Goal: Task Accomplishment & Management: Complete application form

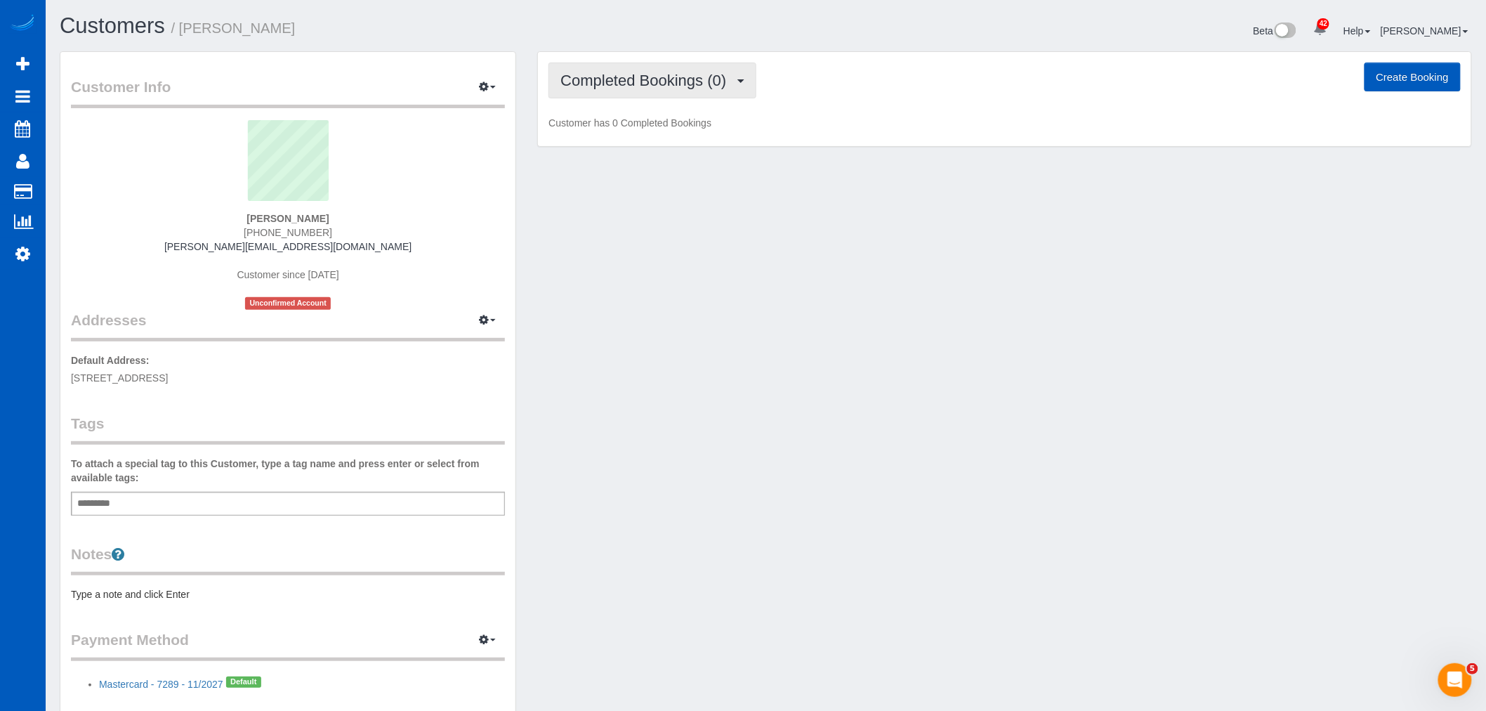
click at [716, 79] on span "Completed Bookings (0)" at bounding box center [646, 81] width 173 height 18
click at [648, 152] on link "Cancelled Bookings (1)" at bounding box center [622, 149] width 146 height 18
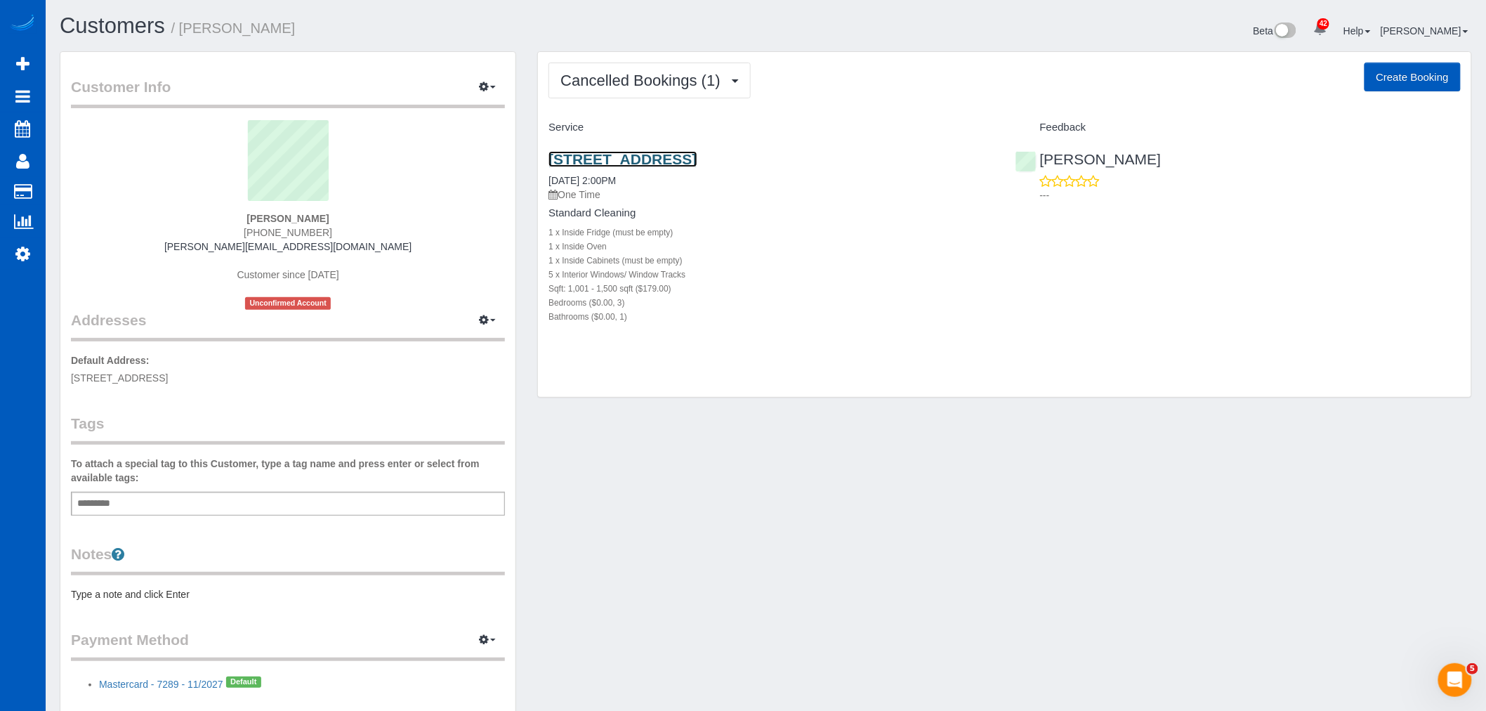
click at [637, 152] on link "1925 Ne 130th Ave, Portland, OR 97230" at bounding box center [622, 159] width 148 height 16
click at [612, 85] on span "Cancelled Bookings (1)" at bounding box center [643, 81] width 166 height 18
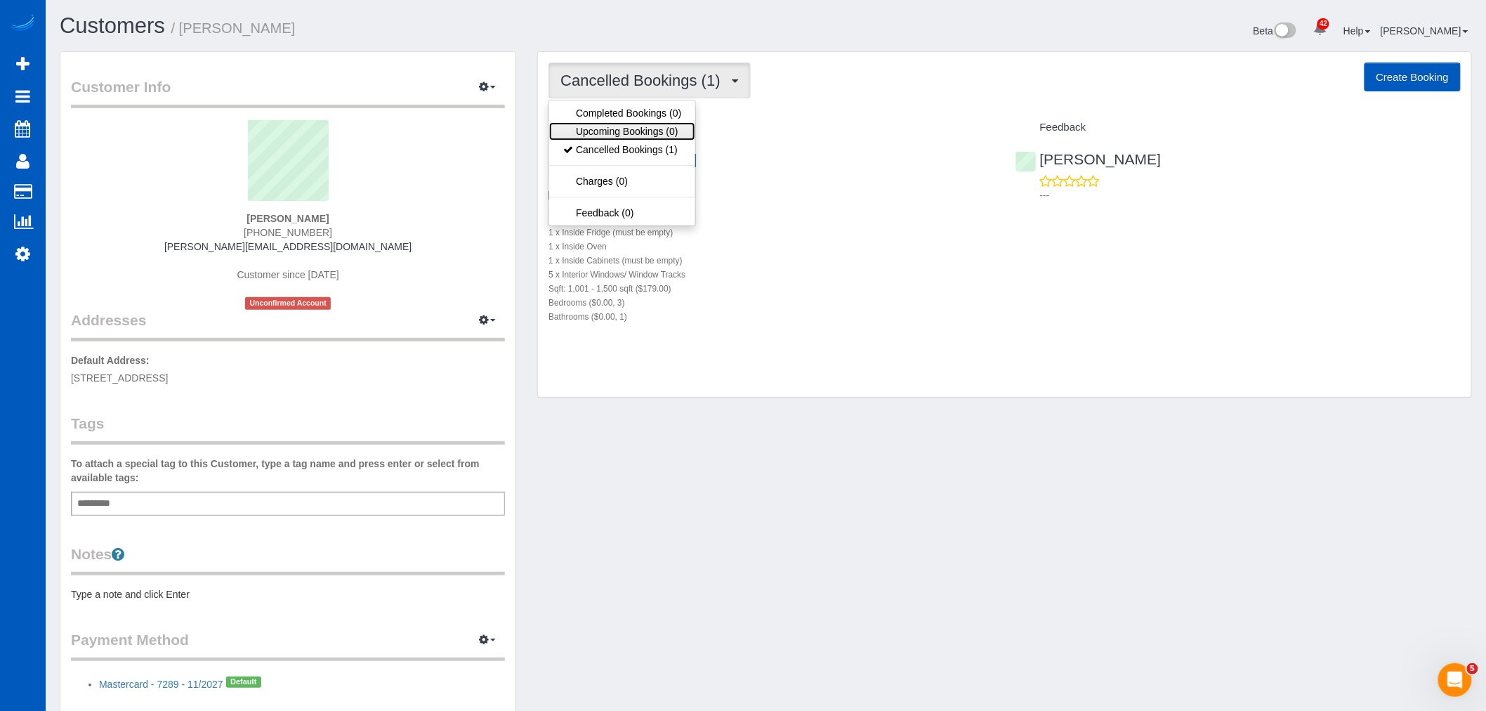
click at [621, 131] on link "Upcoming Bookings (0)" at bounding box center [622, 131] width 146 height 18
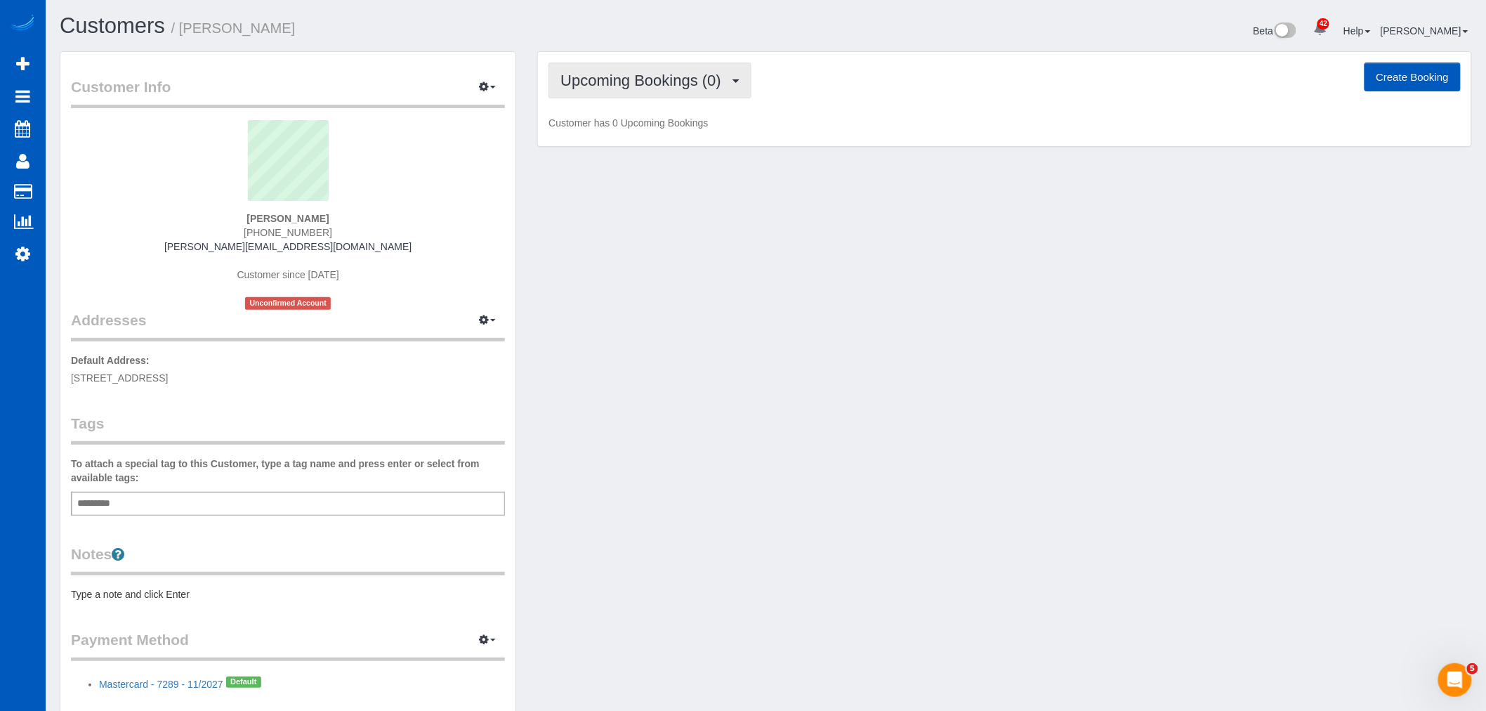
click at [628, 79] on span "Upcoming Bookings (0)" at bounding box center [644, 81] width 168 height 18
click at [623, 119] on link "Completed Bookings (0)" at bounding box center [622, 113] width 146 height 18
click at [1391, 80] on button "Create Booking" at bounding box center [1412, 76] width 96 height 29
select select "OR"
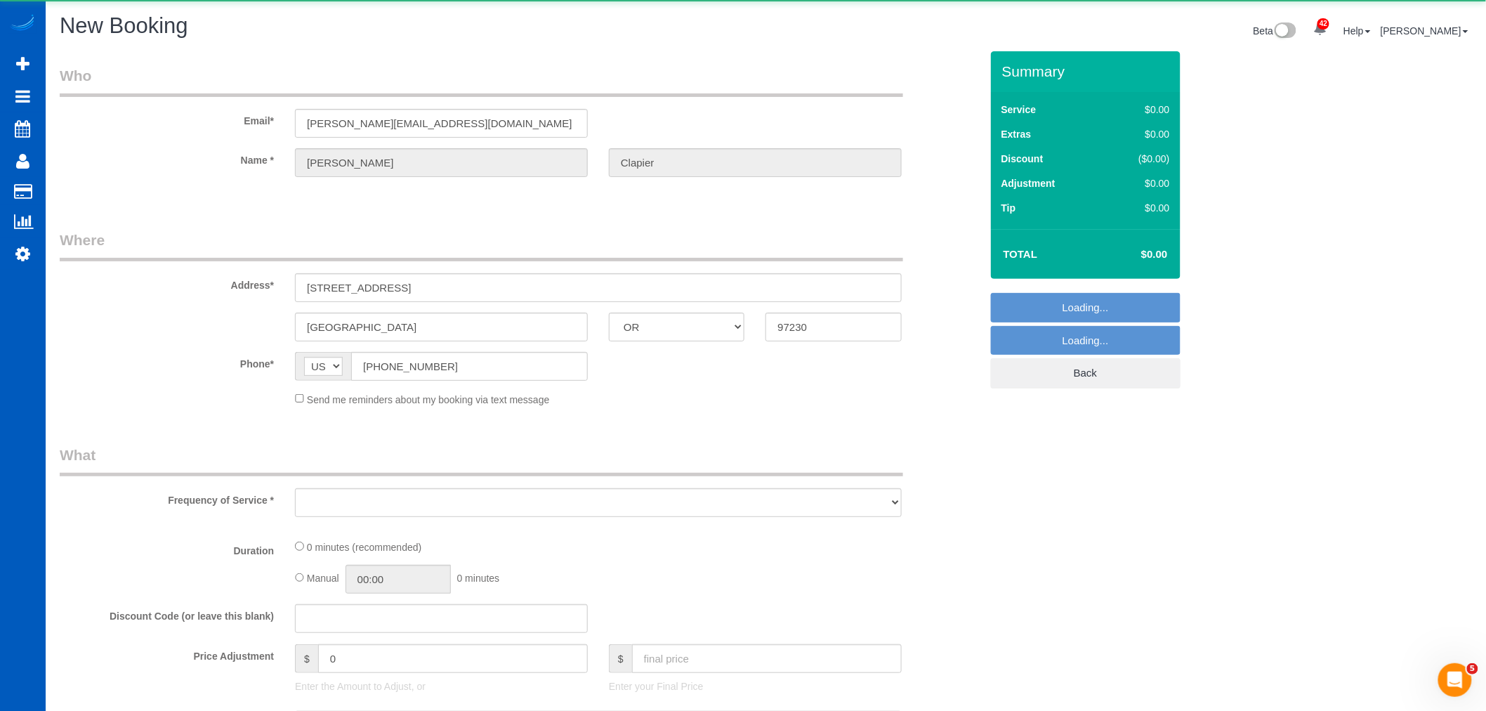
select select "object:28673"
select select "string:fspay-33fafbb7-c159-4523-a9f4-90db6eab97f4"
select select "199"
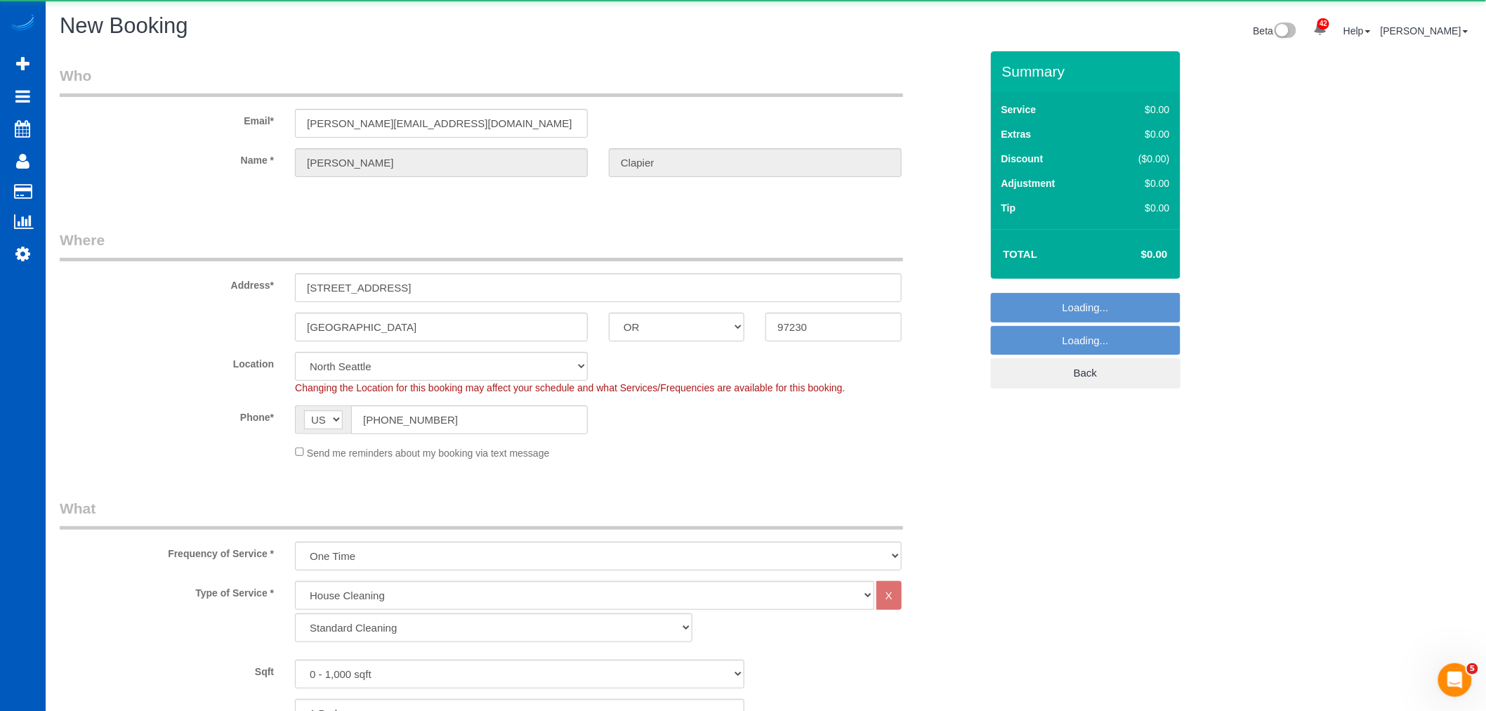
select select "object:28878"
select select "34"
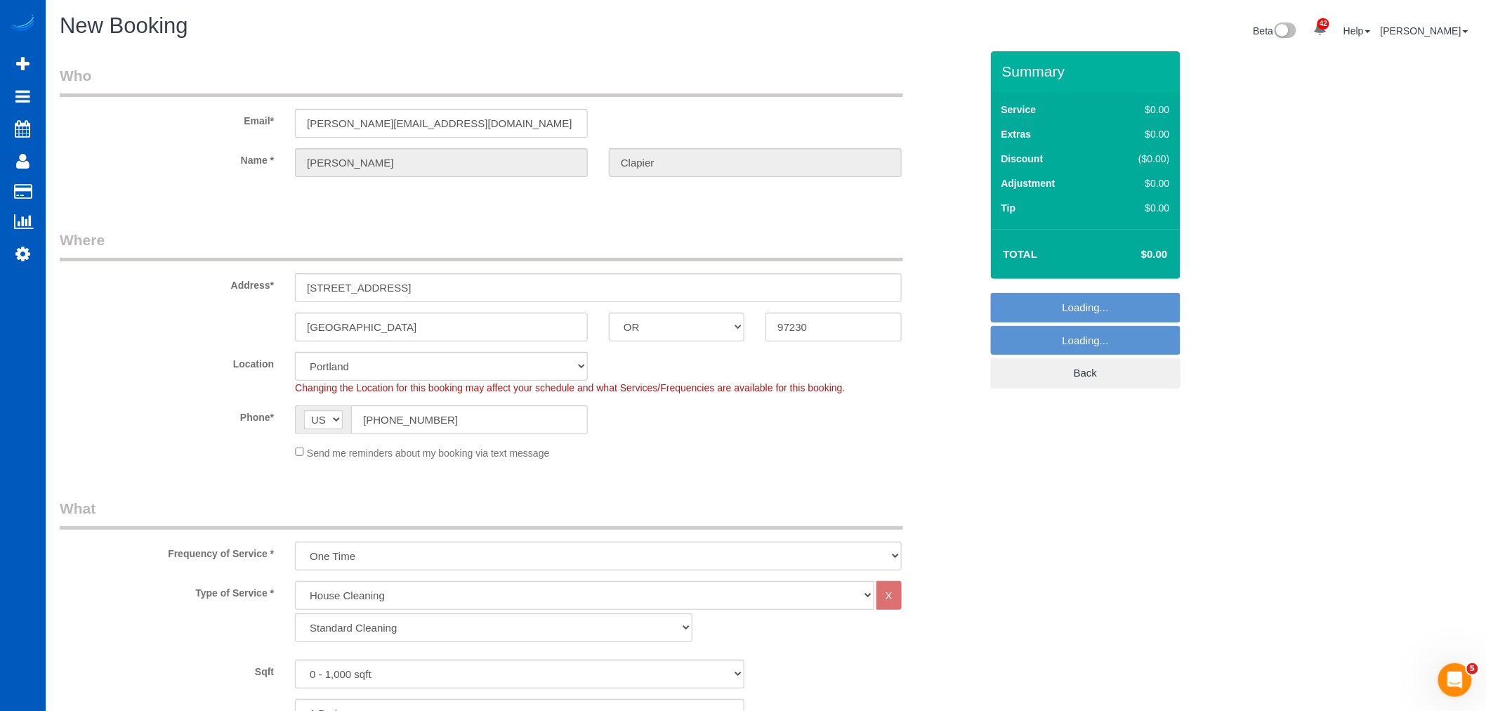
select select "object:28883"
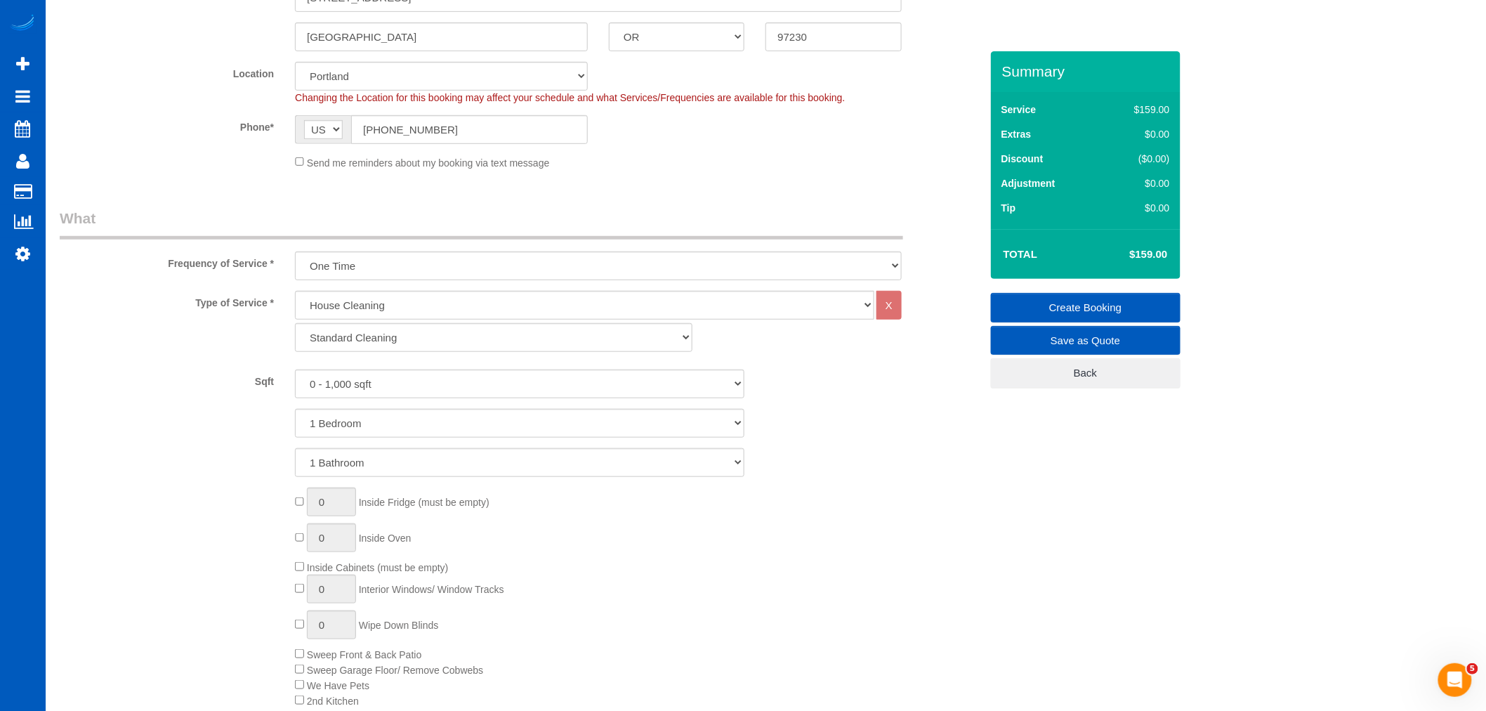
scroll to position [312, 0]
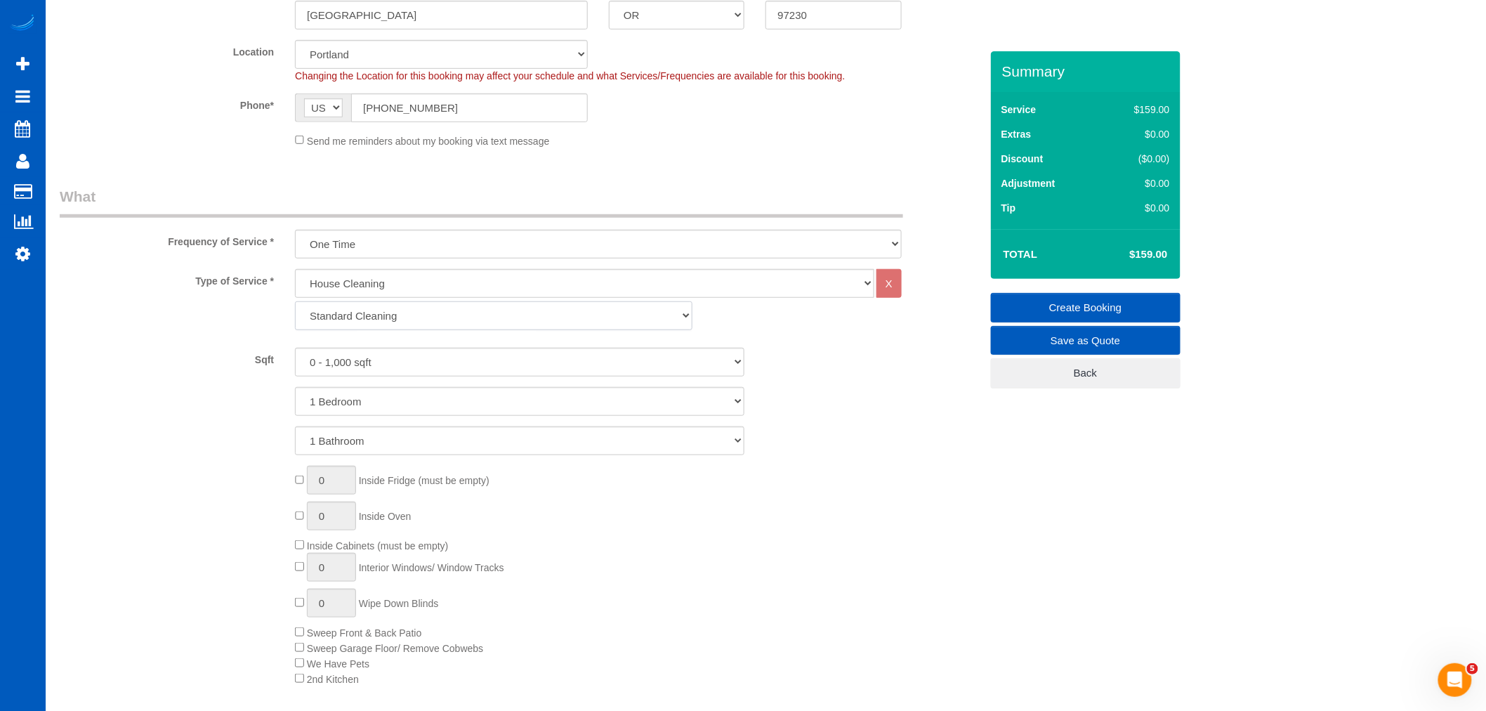
click at [445, 305] on select "Standard Cleaning Deep Cleaning Move In/ Out Cleaning" at bounding box center [493, 315] width 397 height 29
click at [429, 312] on select "Standard Cleaning Deep Cleaning Move In/ Out Cleaning" at bounding box center [493, 315] width 397 height 29
click at [388, 319] on select "Standard Cleaning Deep Cleaning Move In/ Out Cleaning" at bounding box center [493, 315] width 397 height 29
click at [383, 317] on select "Standard Cleaning Deep Cleaning Move In/ Out Cleaning" at bounding box center [493, 315] width 397 height 29
click at [374, 367] on select "0 - 1,000 sqft 1,001 - 1,500 sqft 1,501 - 2,000 sqft 2,001 - 2,500 sqft 2,501 -…" at bounding box center [519, 362] width 449 height 29
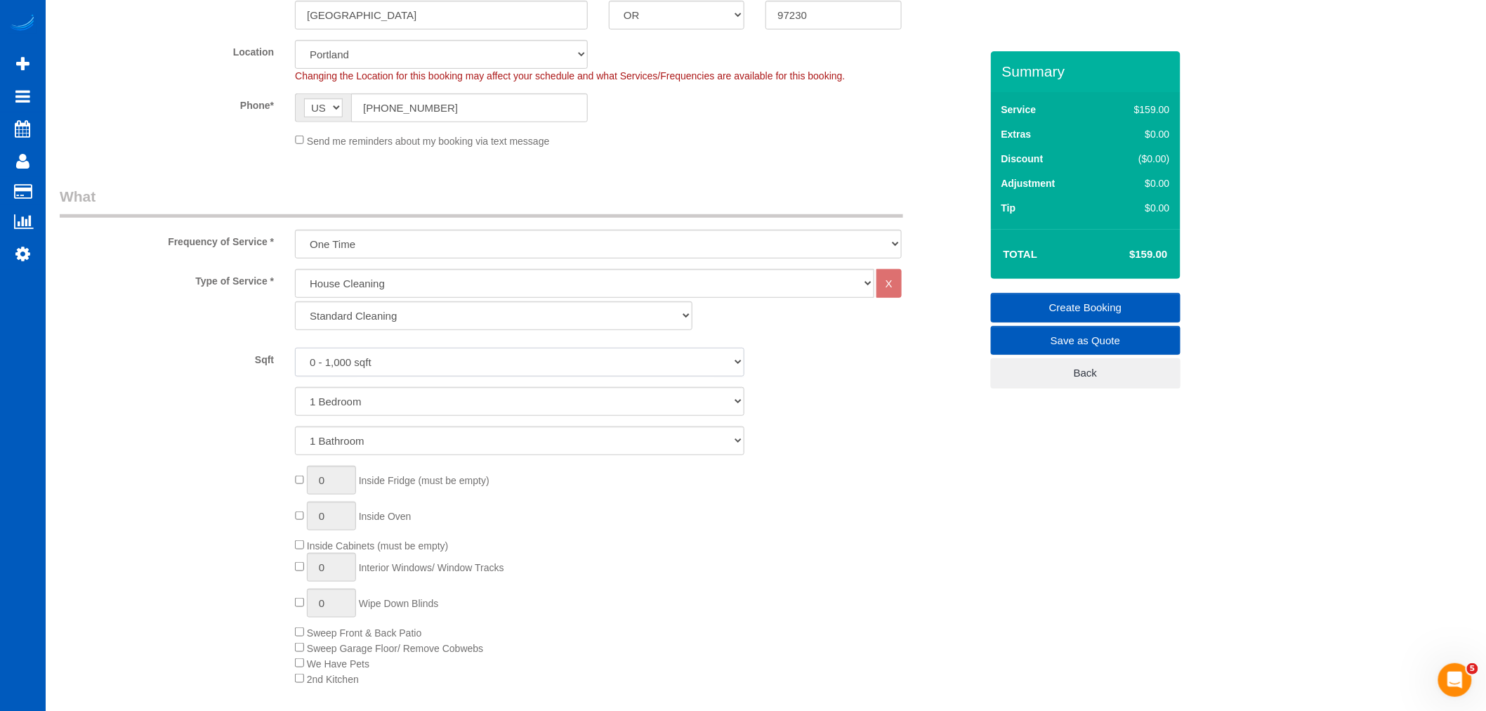
select select "1001"
click at [295, 348] on select "0 - 1,000 sqft 1,001 - 1,500 sqft 1,501 - 2,000 sqft 2,001 - 2,500 sqft 2,501 -…" at bounding box center [519, 362] width 449 height 29
click at [433, 412] on select "1 Bedroom 2 Bedrooms 3 Bedrooms 4 Bedrooms 5 Bedrooms 6 Bedrooms 7 Bedrooms" at bounding box center [519, 401] width 449 height 29
select select "3"
click at [295, 388] on select "1 Bedroom 2 Bedrooms 3 Bedrooms 4 Bedrooms 5 Bedrooms 6 Bedrooms 7 Bedrooms" at bounding box center [519, 401] width 449 height 29
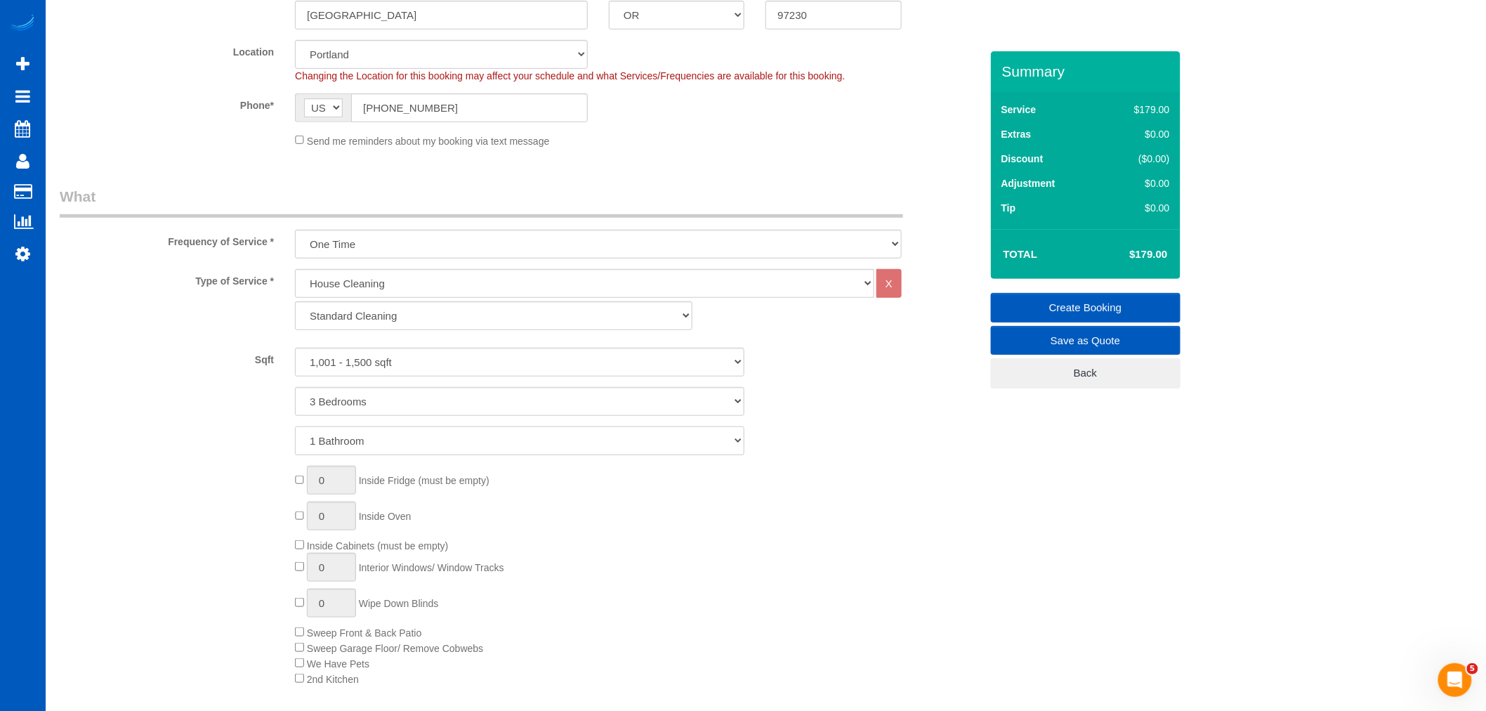
click at [359, 442] on select "1 Bathroom 2 Bathrooms 3 Bathrooms 4 Bathrooms 5 Bathrooms 6 Bathrooms 7 Bathro…" at bounding box center [519, 440] width 449 height 29
click at [359, 440] on select "1 Bathroom 2 Bathrooms 3 Bathrooms 4 Bathrooms 5 Bathrooms 6 Bathrooms 7 Bathro…" at bounding box center [519, 440] width 449 height 29
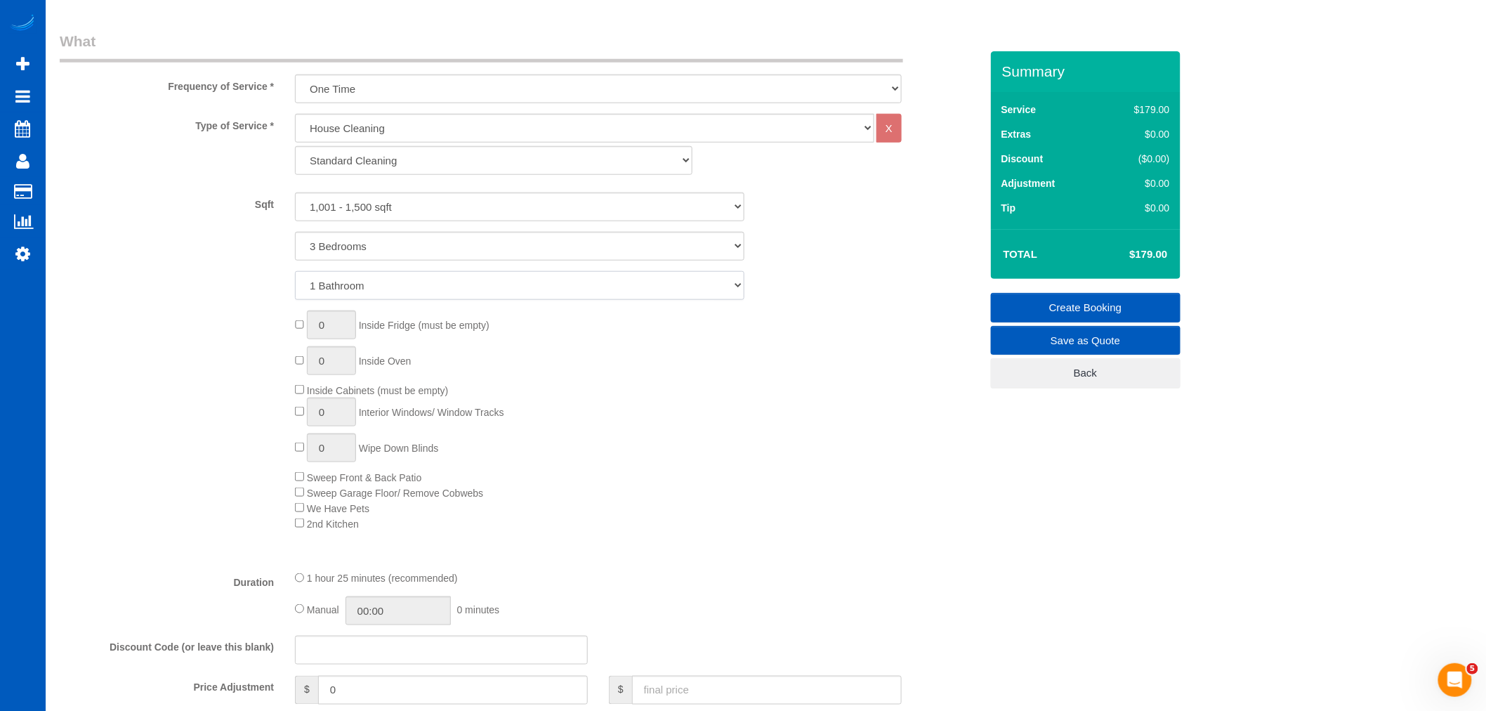
scroll to position [468, 0]
type input "1"
click at [297, 353] on div "1 Inside Fridge (must be empty) 0 Inside Oven Inside Cabinets (must be empty) 0…" at bounding box center [637, 420] width 706 height 220
click at [299, 362] on span "0 Inside Oven" at bounding box center [353, 360] width 116 height 11
type input "1"
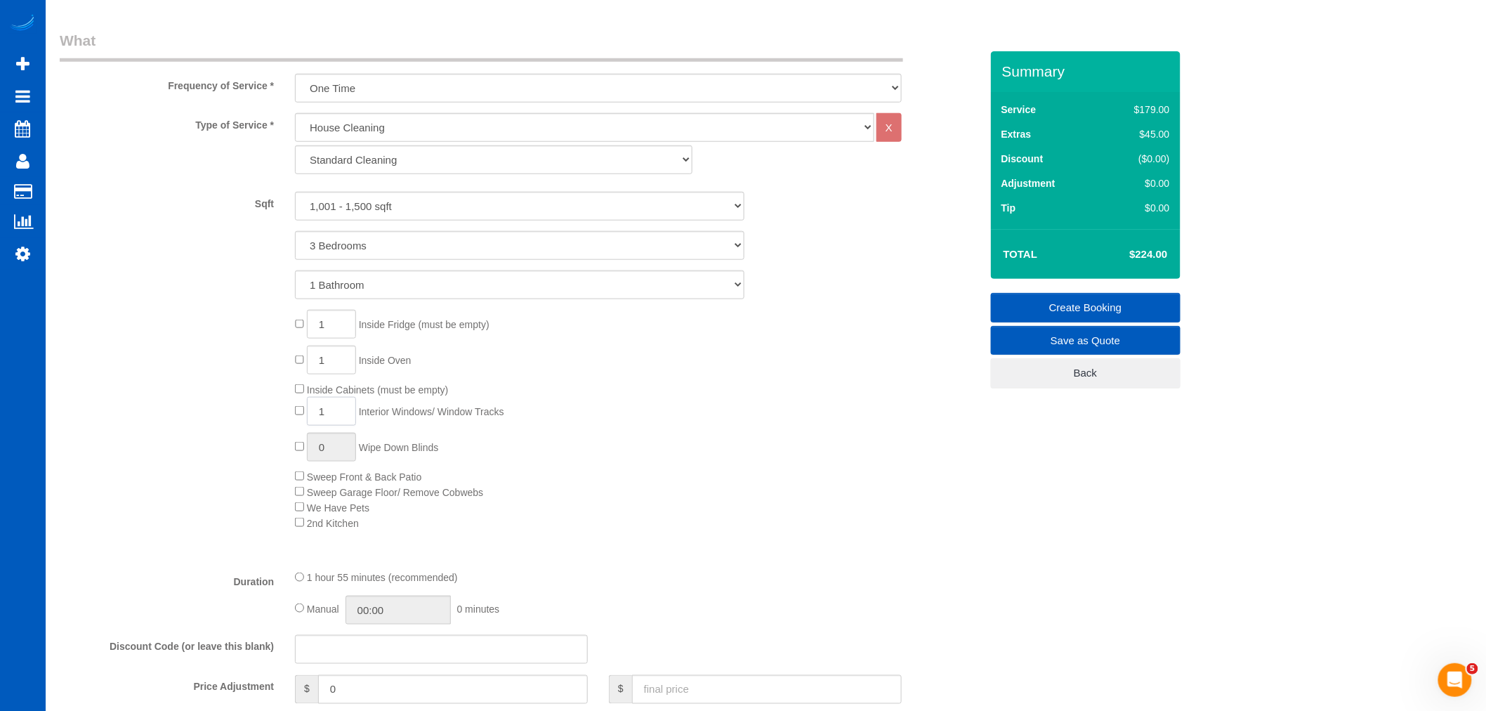
drag, startPoint x: 292, startPoint y: 418, endPoint x: 270, endPoint y: 420, distance: 21.9
click at [270, 420] on div "1 Inside Fridge (must be empty) 1 Inside Oven Inside Cabinets (must be empty) 1…" at bounding box center [520, 420] width 942 height 220
type input "5"
click at [607, 430] on div "1 Inside Fridge (must be empty) 1 Inside Oven Inside Cabinets (must be empty) 5…" at bounding box center [637, 420] width 706 height 220
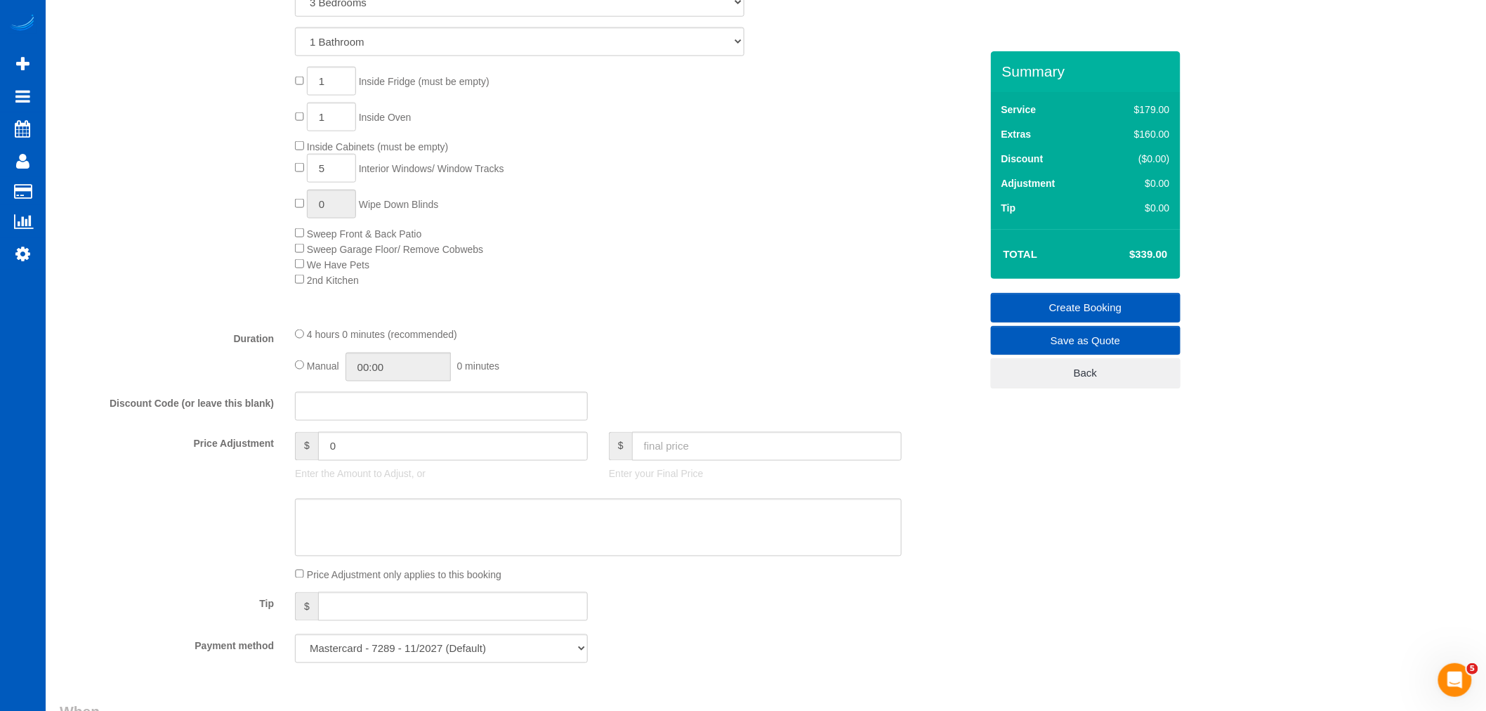
scroll to position [780, 0]
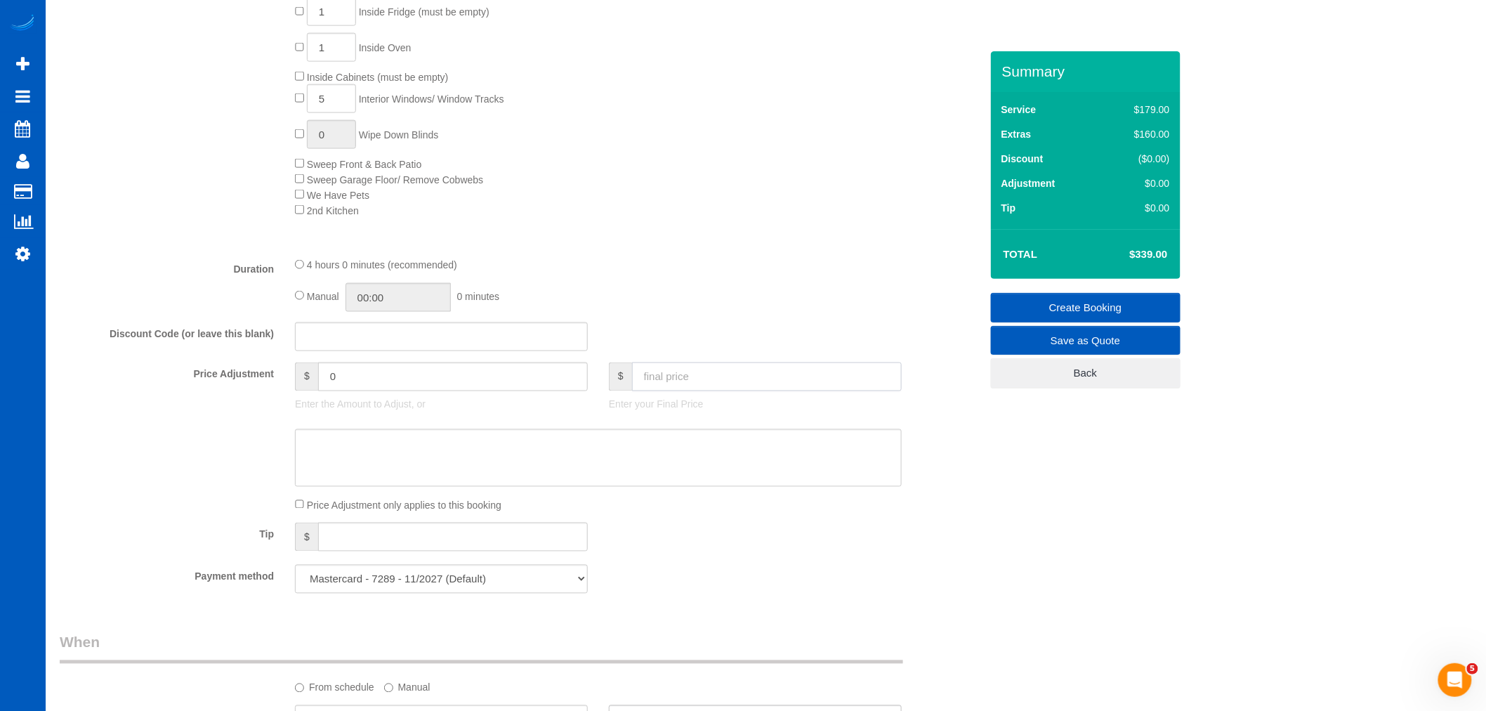
click at [683, 379] on input "text" at bounding box center [767, 376] width 270 height 29
type input "225"
type input "-114"
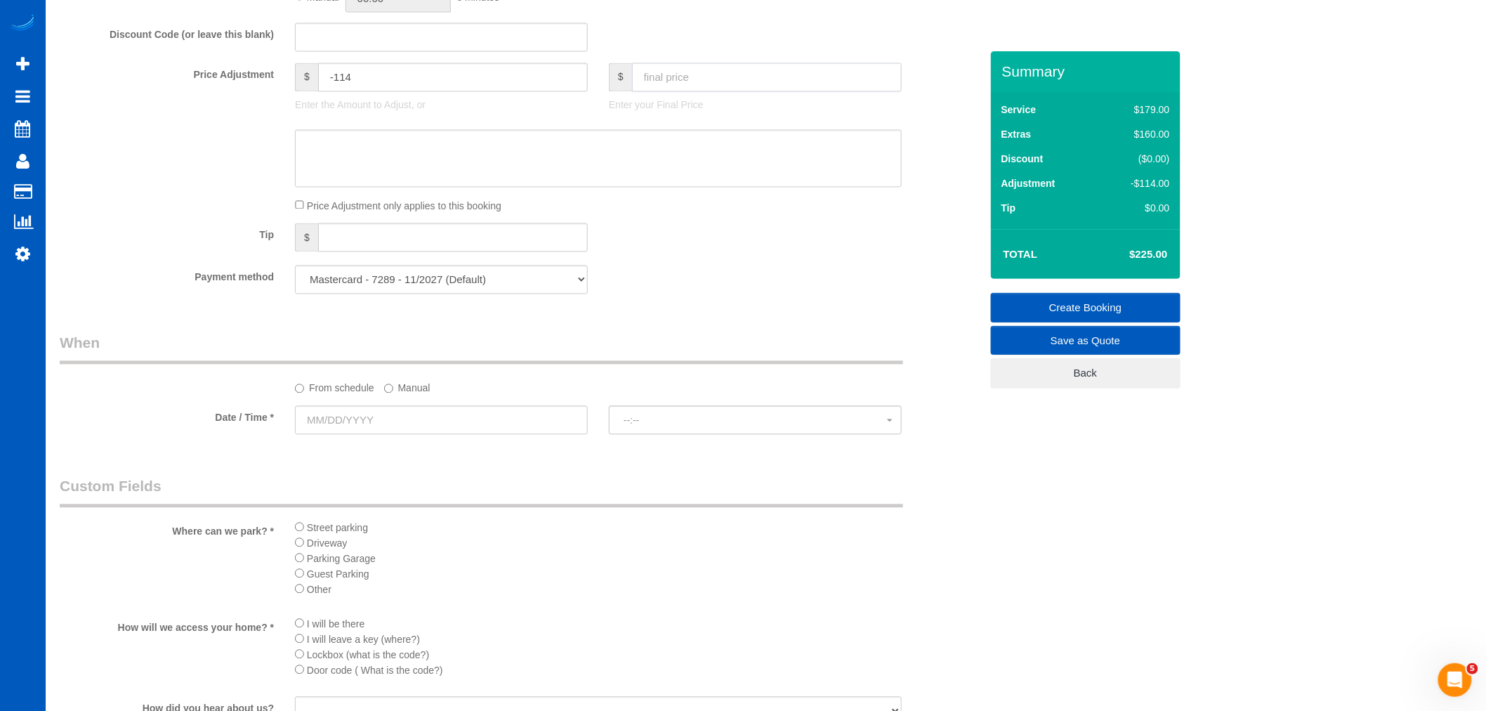
scroll to position [1170, 0]
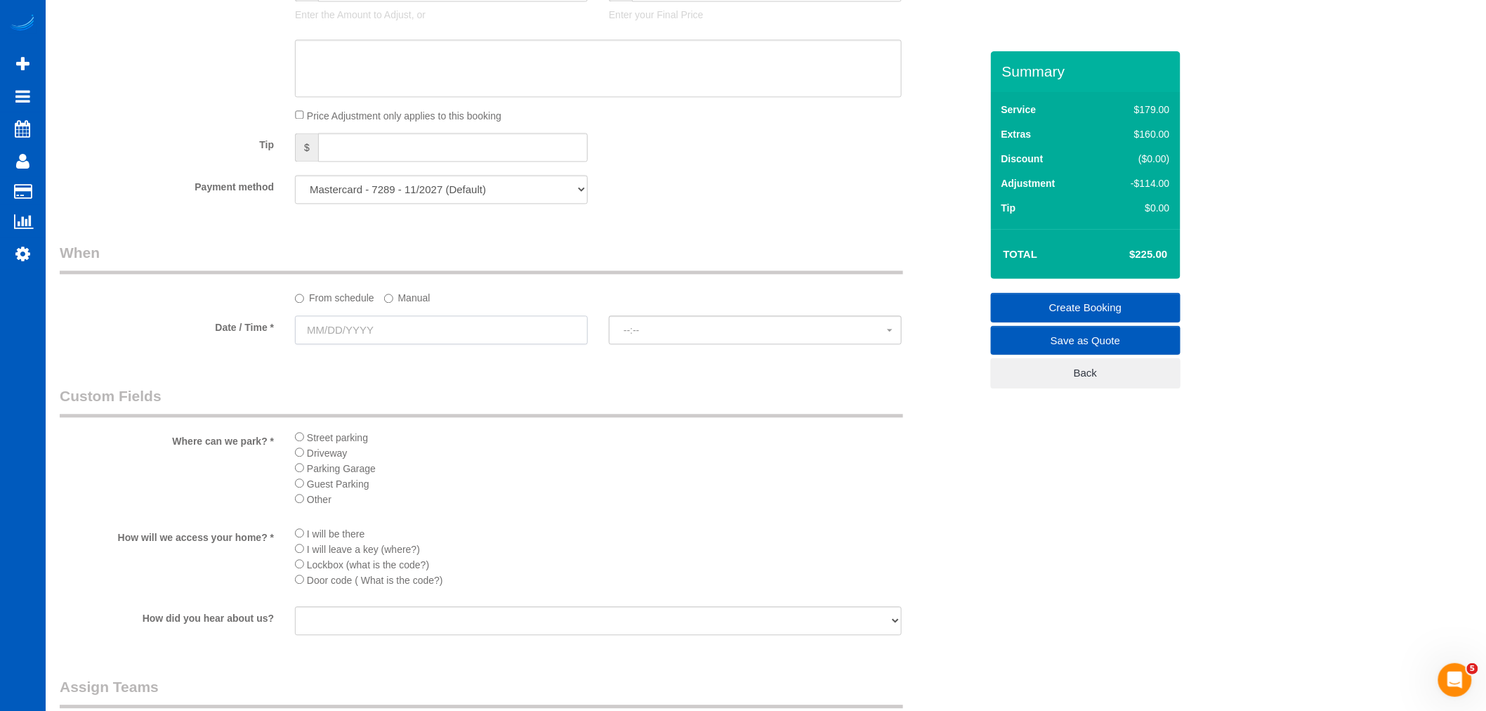
click at [386, 344] on input "text" at bounding box center [441, 329] width 293 height 29
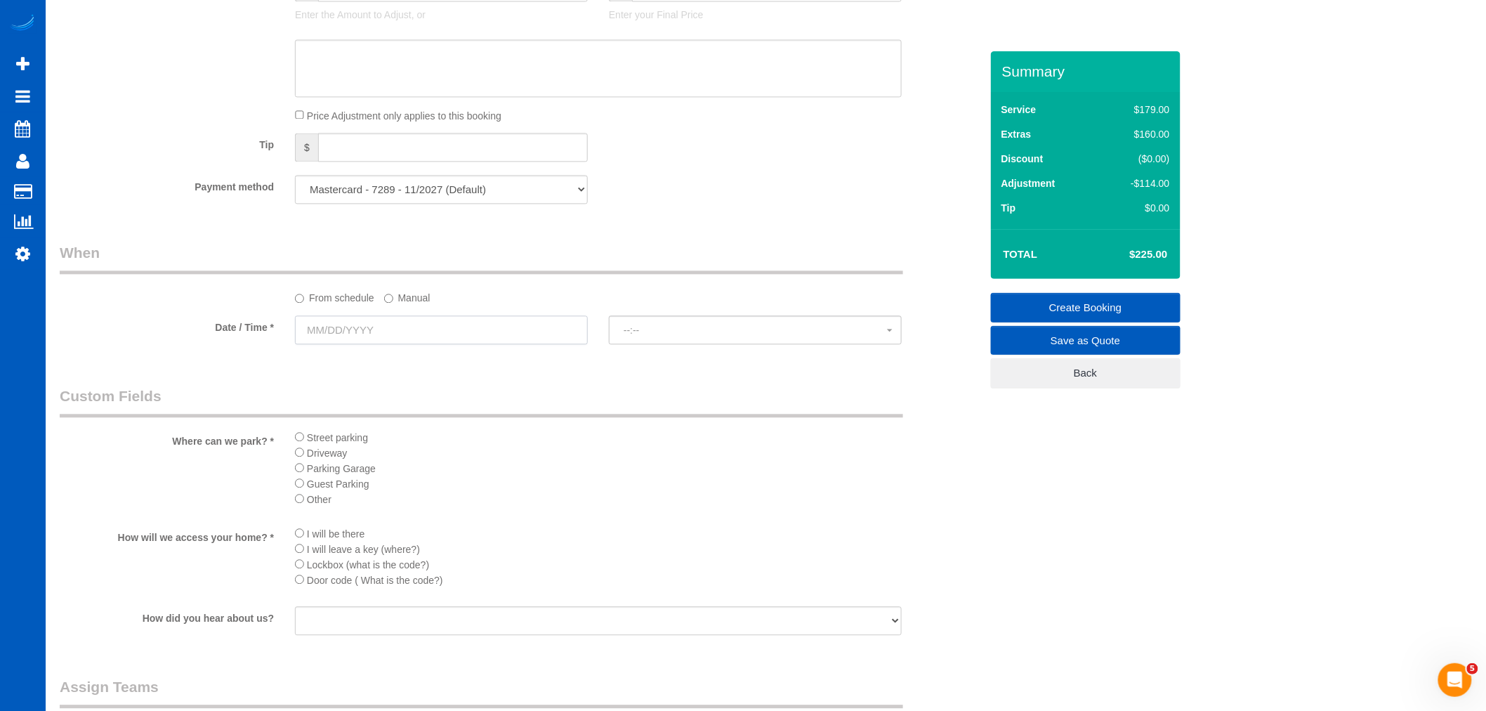
click at [373, 342] on input "text" at bounding box center [441, 329] width 293 height 29
click at [628, 402] on legend "Custom Fields" at bounding box center [481, 402] width 843 height 32
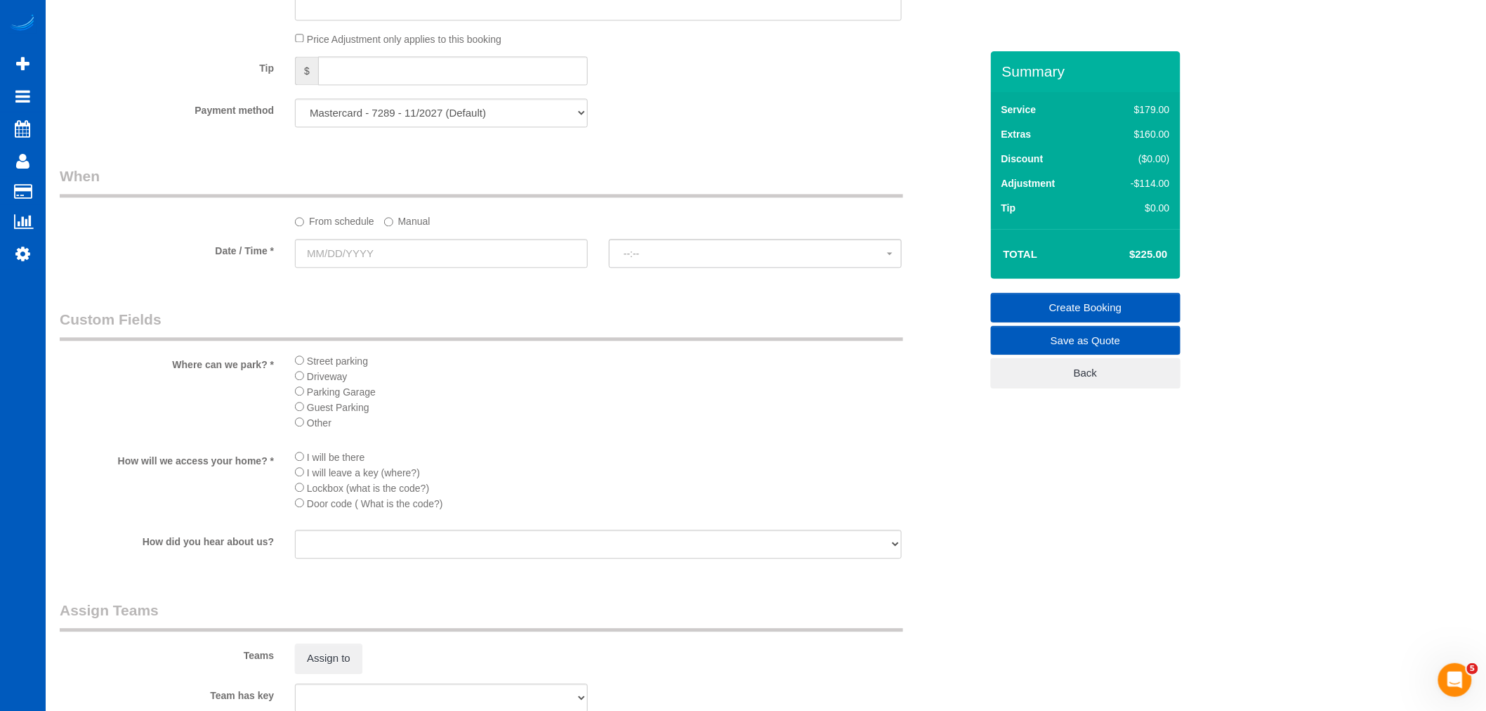
scroll to position [1248, 0]
click at [355, 251] on input "text" at bounding box center [441, 251] width 293 height 29
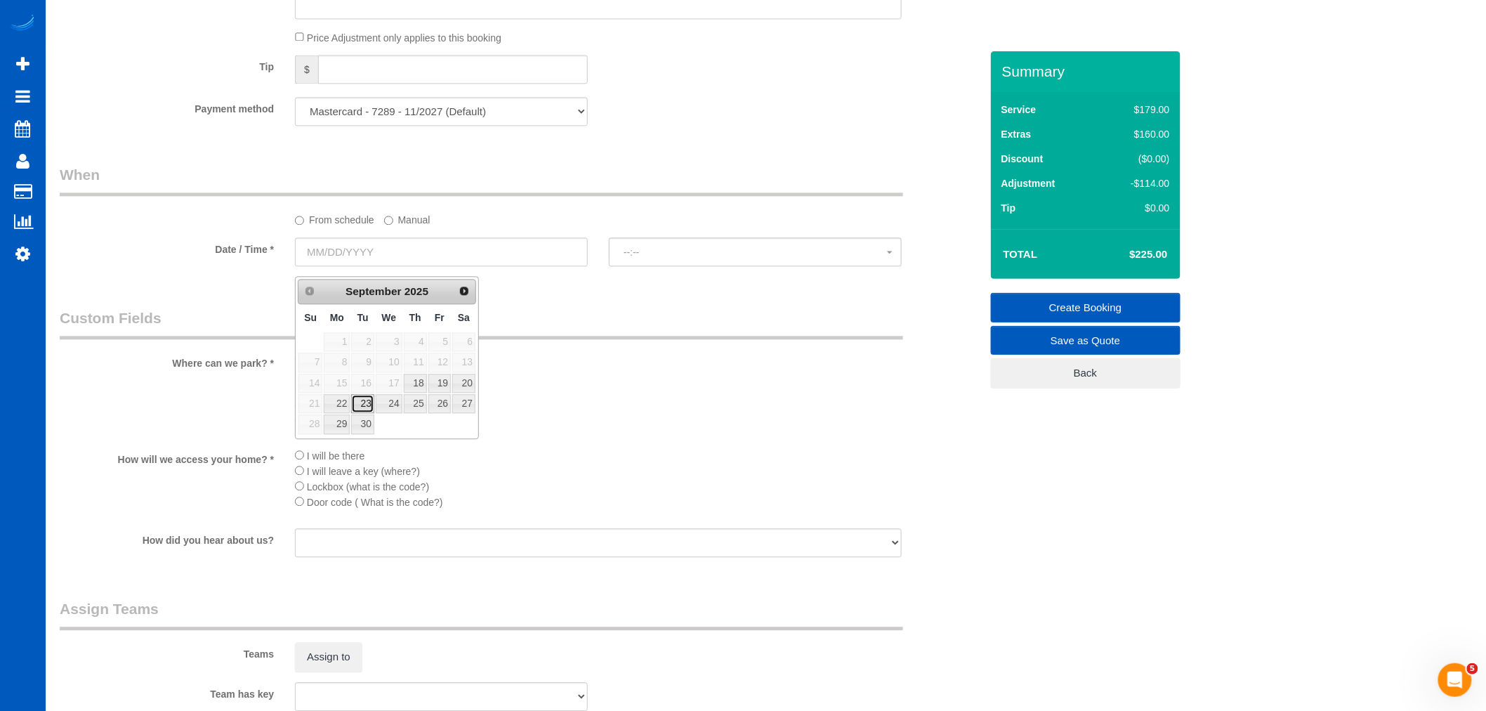
click at [367, 402] on link "23" at bounding box center [362, 403] width 22 height 19
type input "09/23/2025"
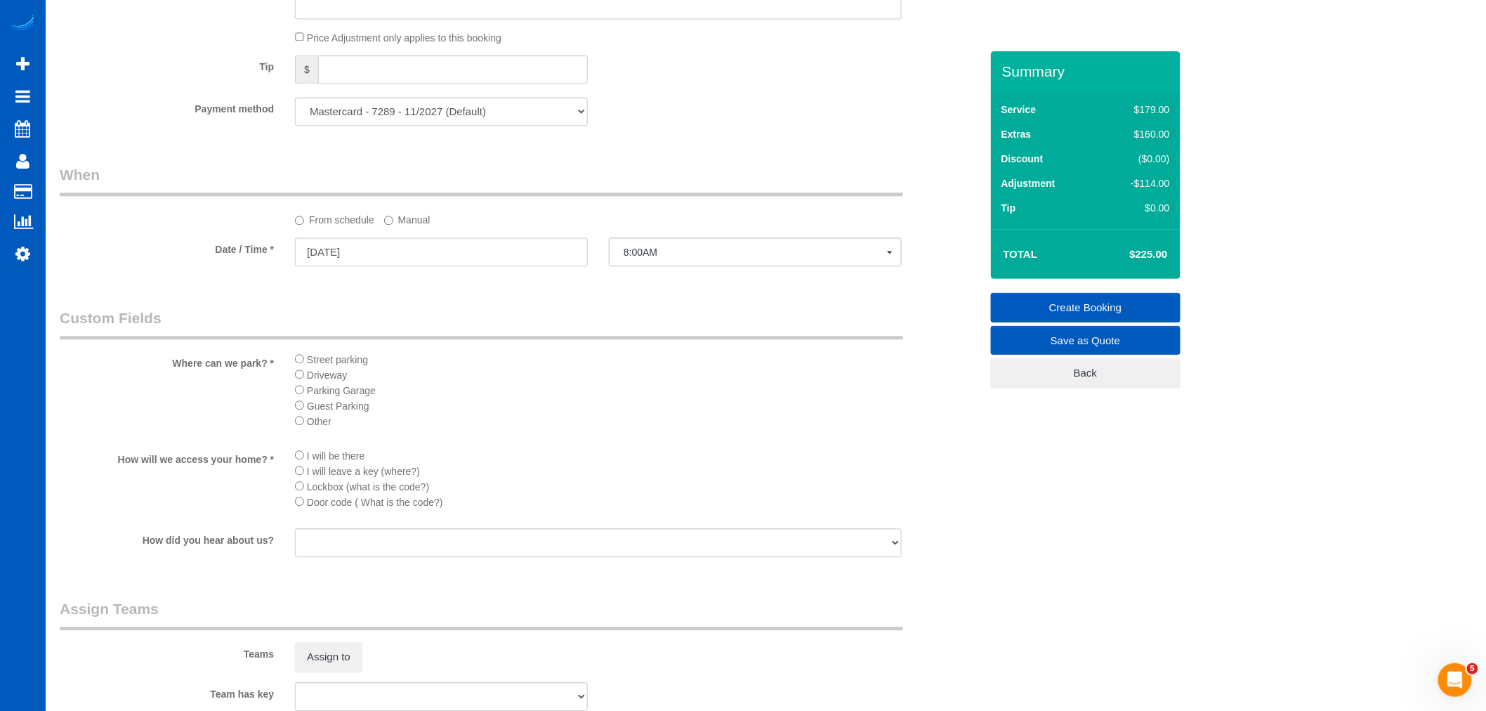
click at [679, 227] on div "From schedule Manual" at bounding box center [598, 217] width 628 height 19
click at [669, 254] on button "8:00AM" at bounding box center [755, 251] width 293 height 29
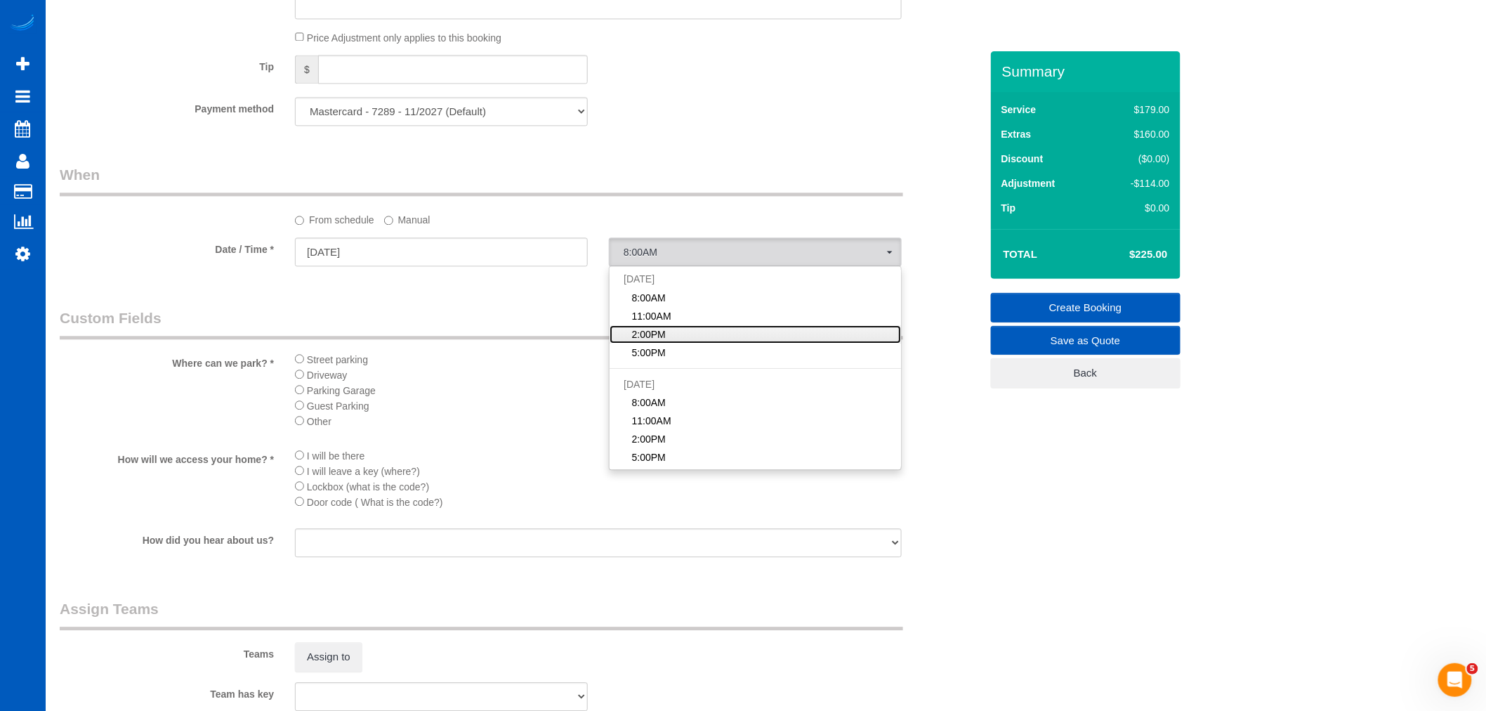
click at [669, 340] on link "2:00PM" at bounding box center [755, 334] width 291 height 18
select select "spot98"
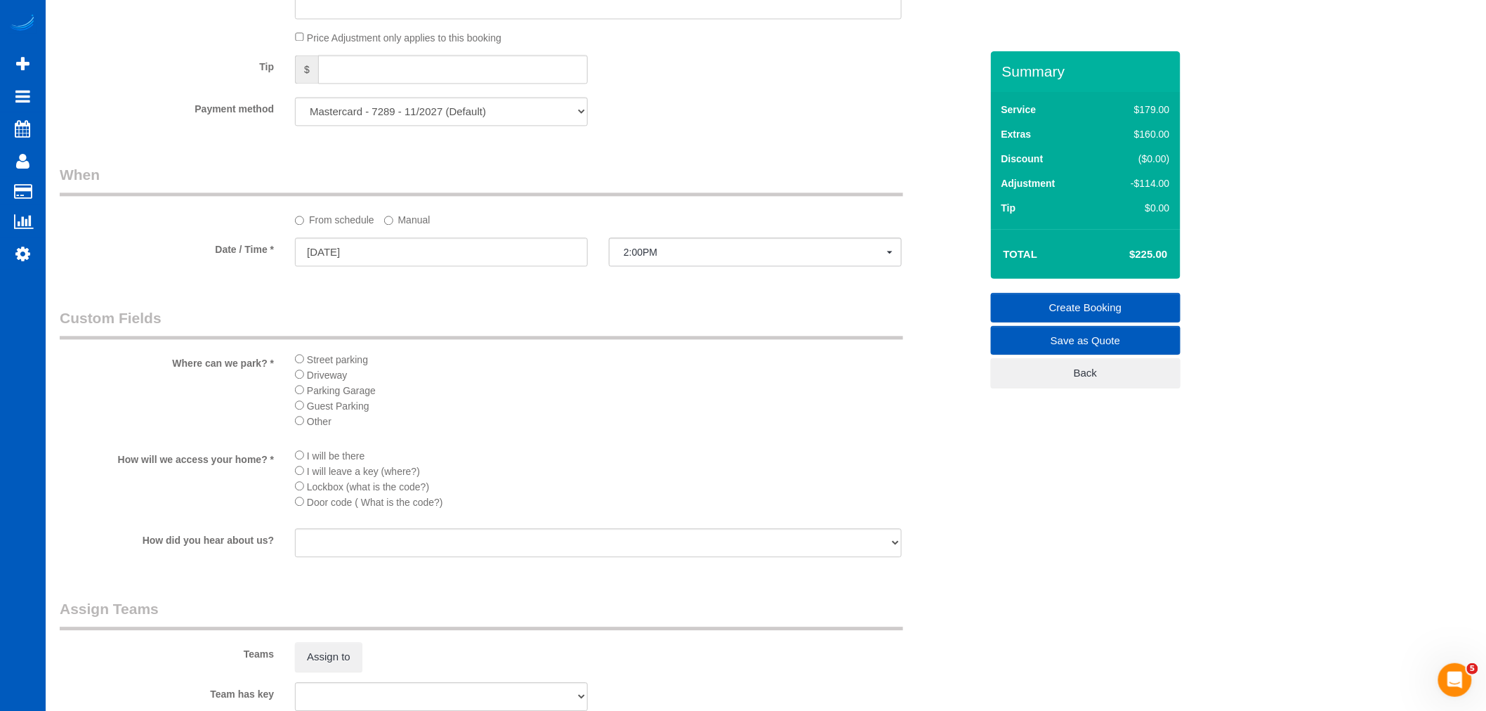
click at [299, 463] on li "I will be there" at bounding box center [598, 454] width 607 height 15
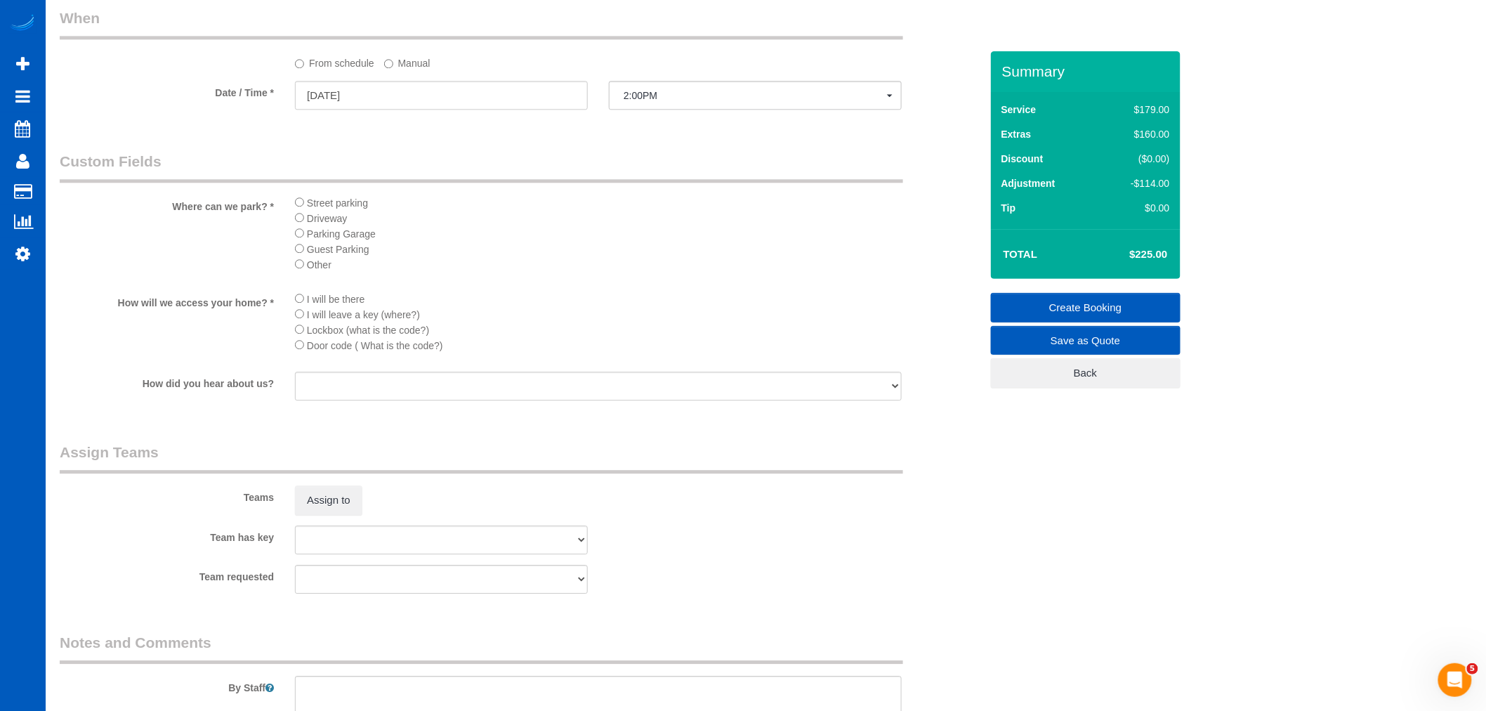
click at [338, 537] on sui-booking-teams "Teams Assign to Team has key Elena Kremneva Irina Dunaeva Kseniia Trofimova Lui…" at bounding box center [520, 518] width 921 height 152
click at [331, 515] on button "Assign to" at bounding box center [328, 499] width 67 height 29
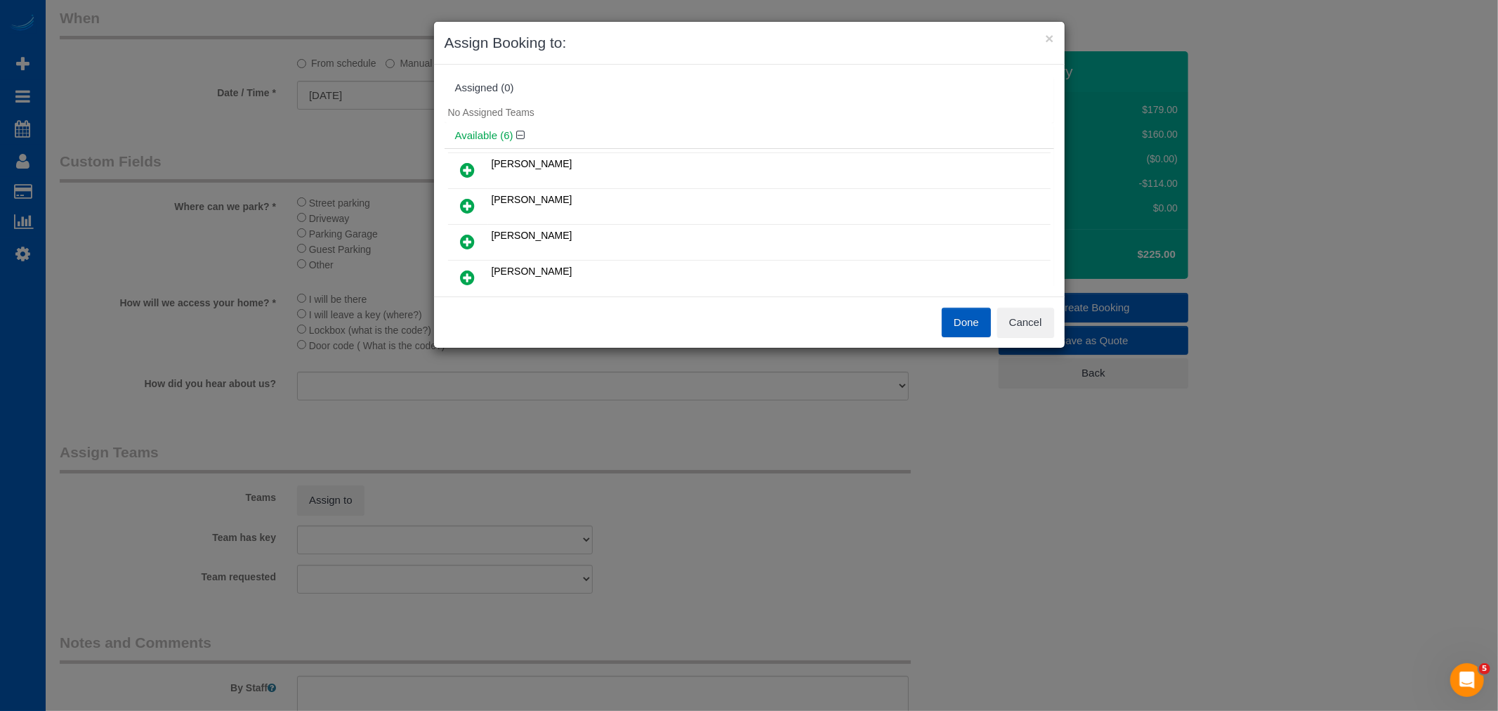
click at [967, 315] on button "Done" at bounding box center [966, 322] width 49 height 29
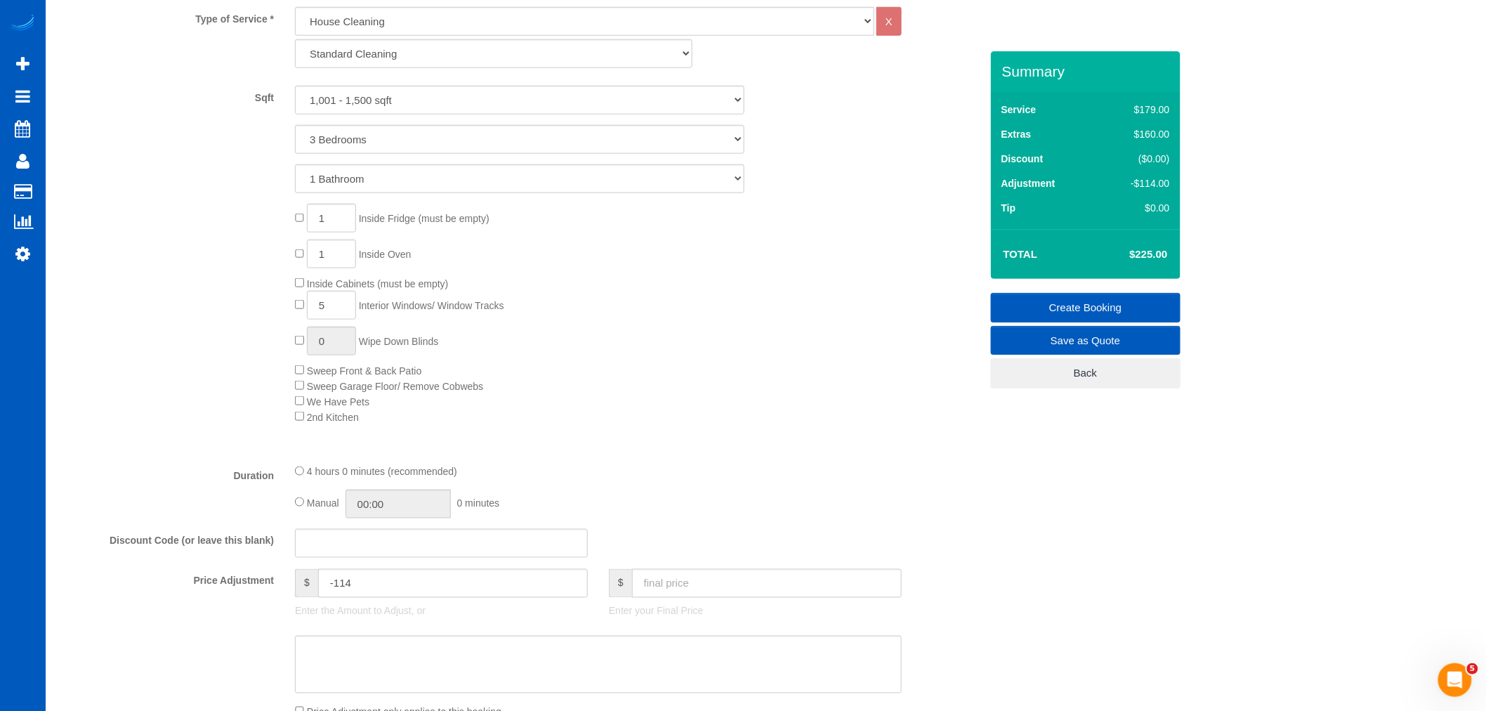
scroll to position [539, 0]
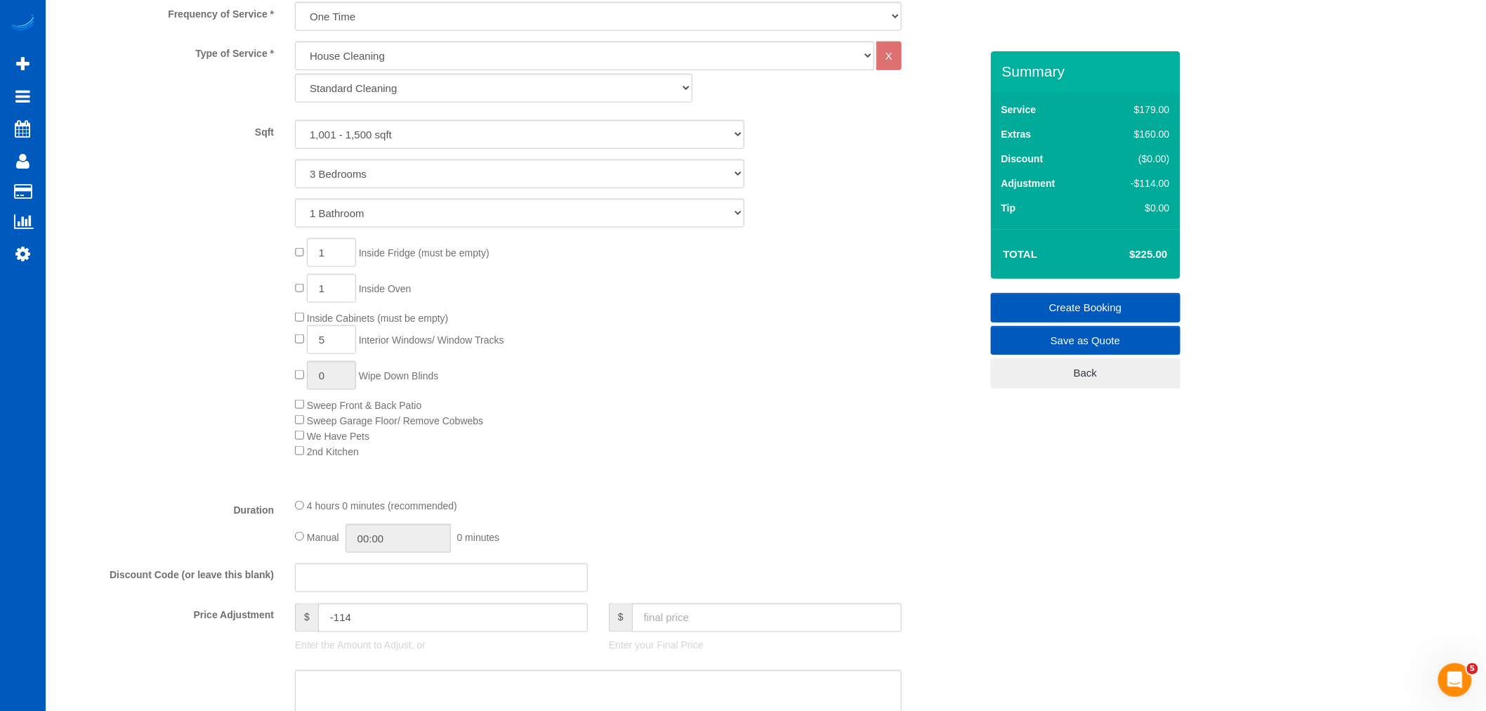
click at [293, 546] on div "4 hours 0 minutes (recommended) Manual 00:00 0 minutes" at bounding box center [598, 525] width 628 height 55
click at [416, 548] on input "04:00" at bounding box center [397, 538] width 105 height 29
type input "05:00"
click at [379, 621] on li "05:00" at bounding box center [383, 626] width 62 height 18
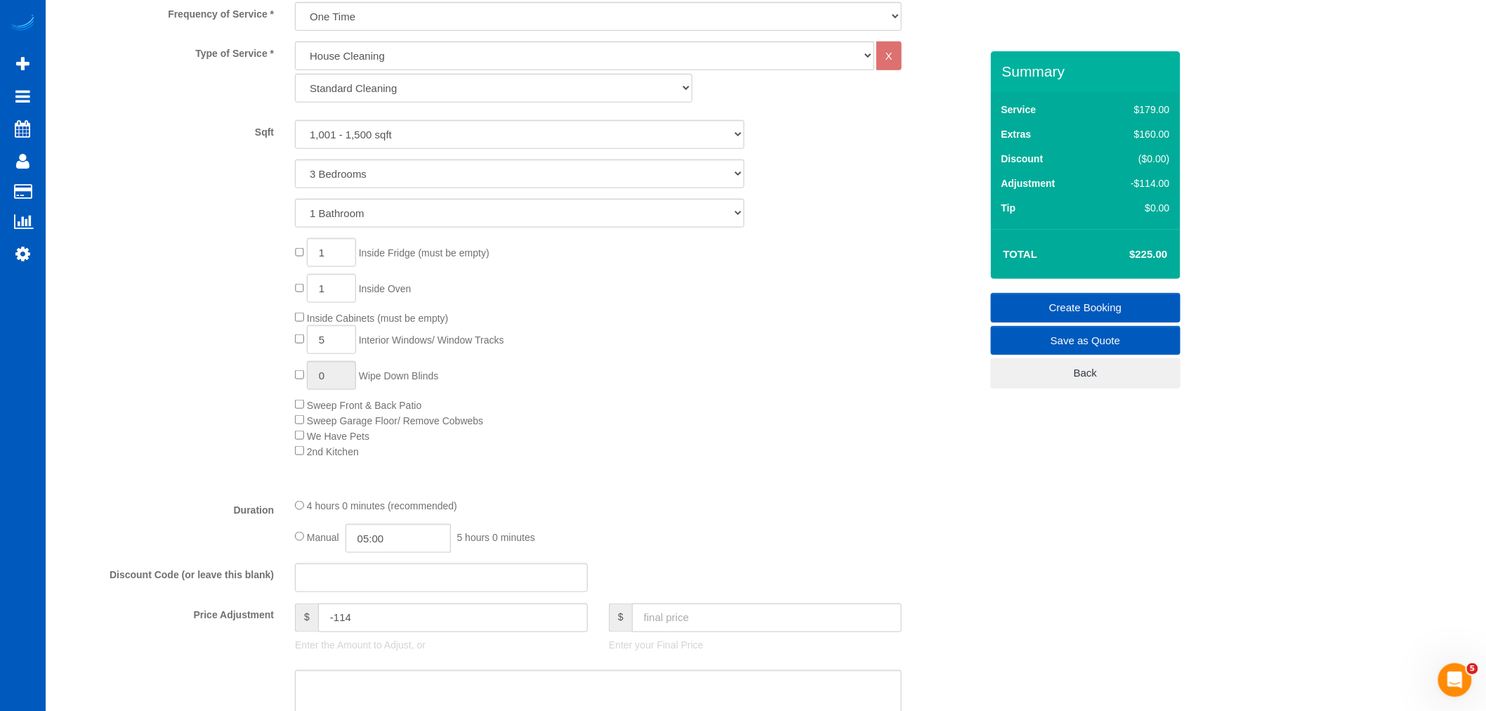
click at [657, 455] on div "1 Inside Fridge (must be empty) 1 Inside Oven Inside Cabinets (must be empty) 5…" at bounding box center [637, 348] width 706 height 220
select select "spot118"
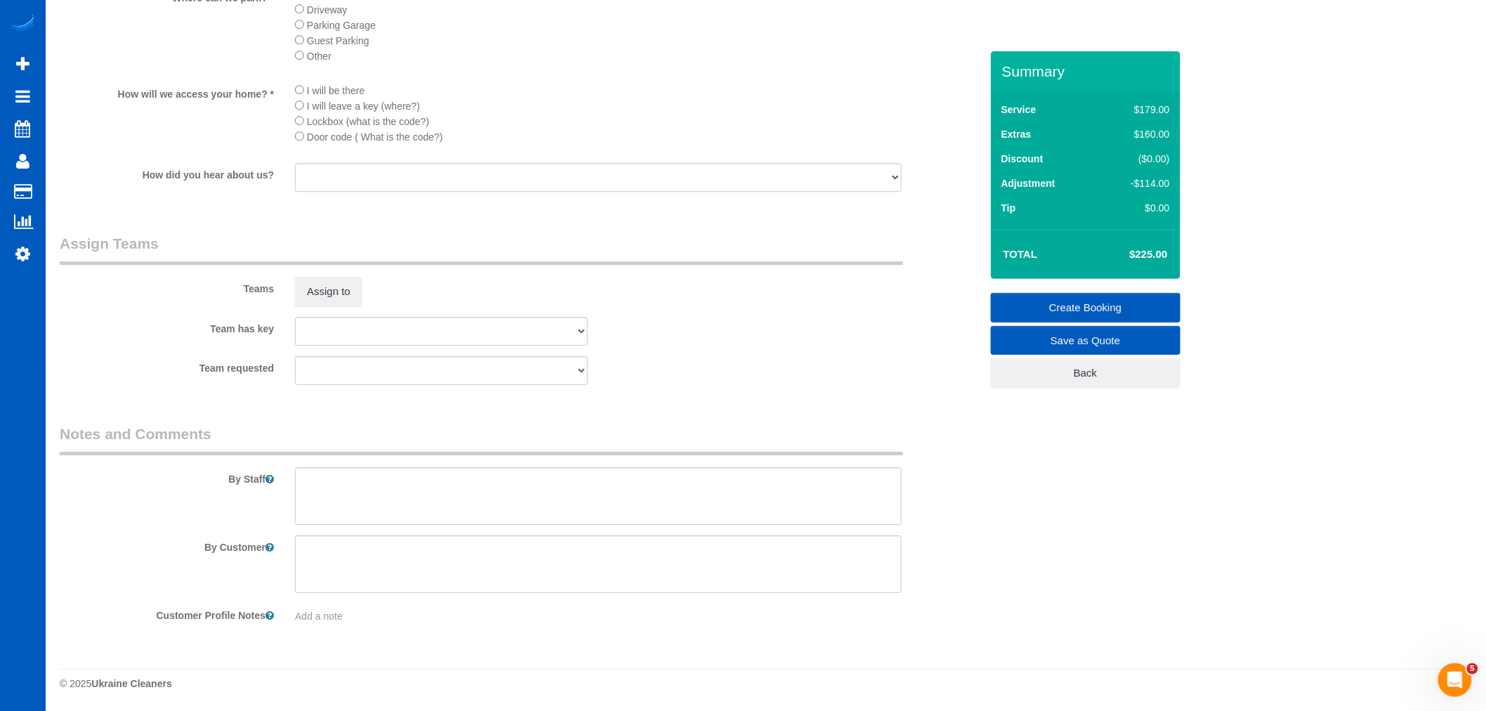
scroll to position [1632, 0]
click at [334, 499] on textarea at bounding box center [598, 496] width 607 height 58
drag, startPoint x: 421, startPoint y: 476, endPoint x: 115, endPoint y: 468, distance: 306.3
click at [115, 468] on div "By Staff" at bounding box center [520, 473] width 942 height 101
paste textarea "Booked by Aaron. Move in, touch up cleaning, needs inside appliances."
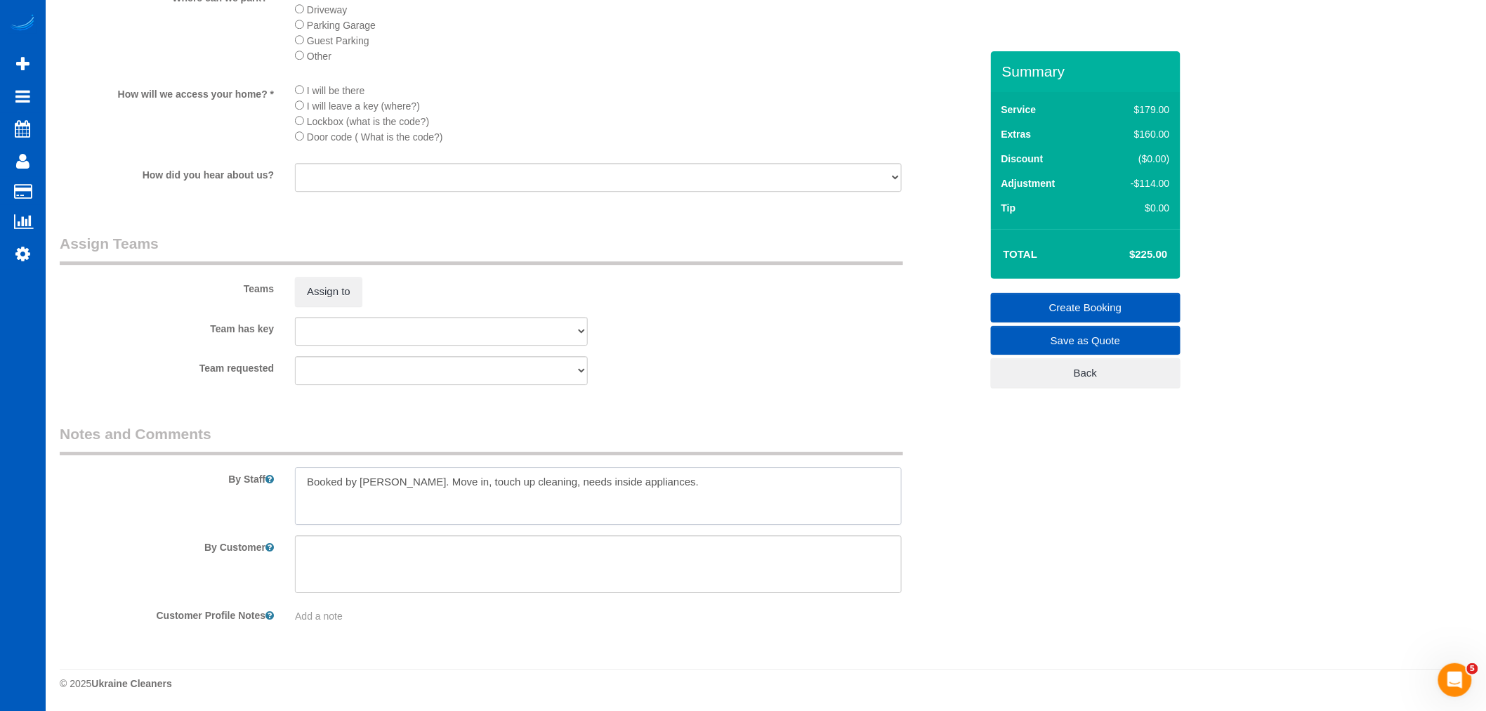
click at [398, 487] on textarea at bounding box center [598, 496] width 607 height 58
click at [393, 487] on textarea at bounding box center [598, 496] width 607 height 58
click at [586, 520] on textarea at bounding box center [598, 496] width 607 height 58
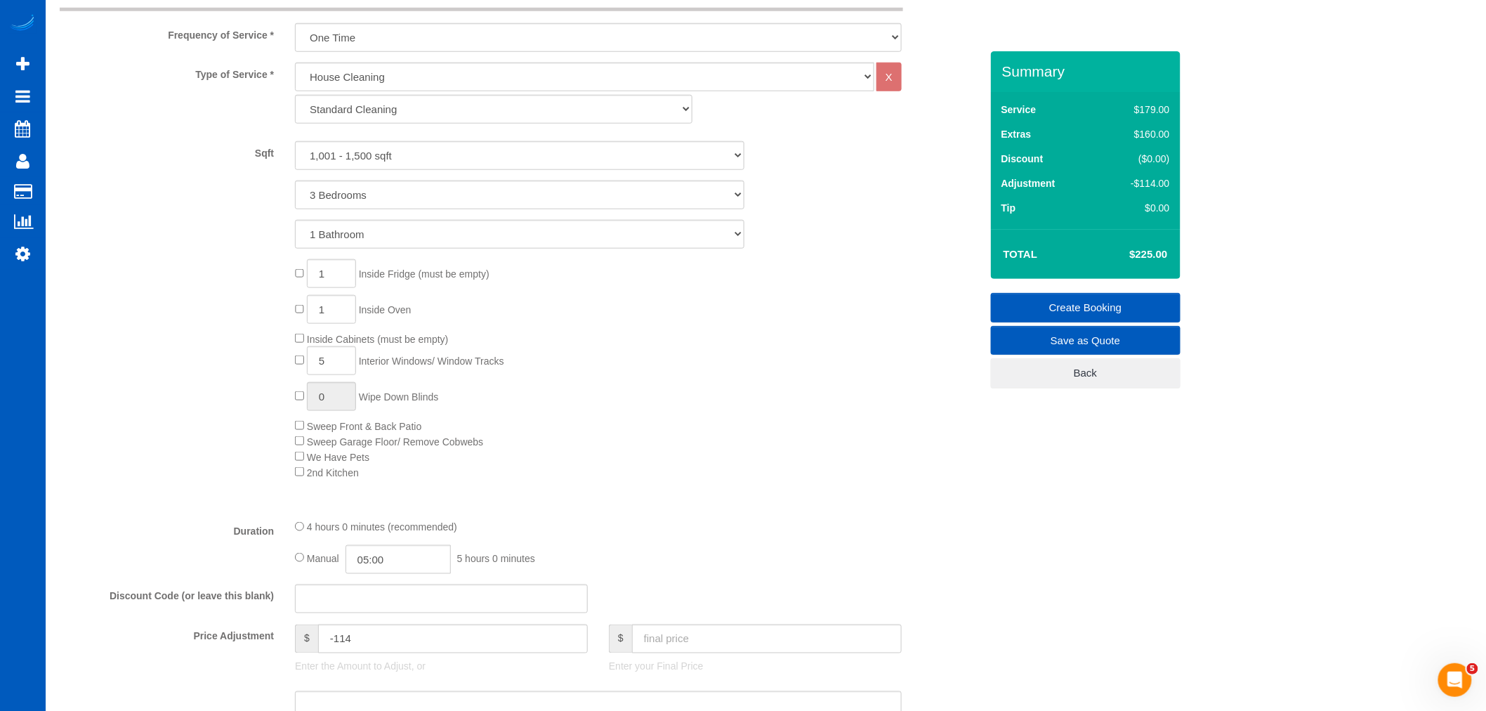
scroll to position [383, 0]
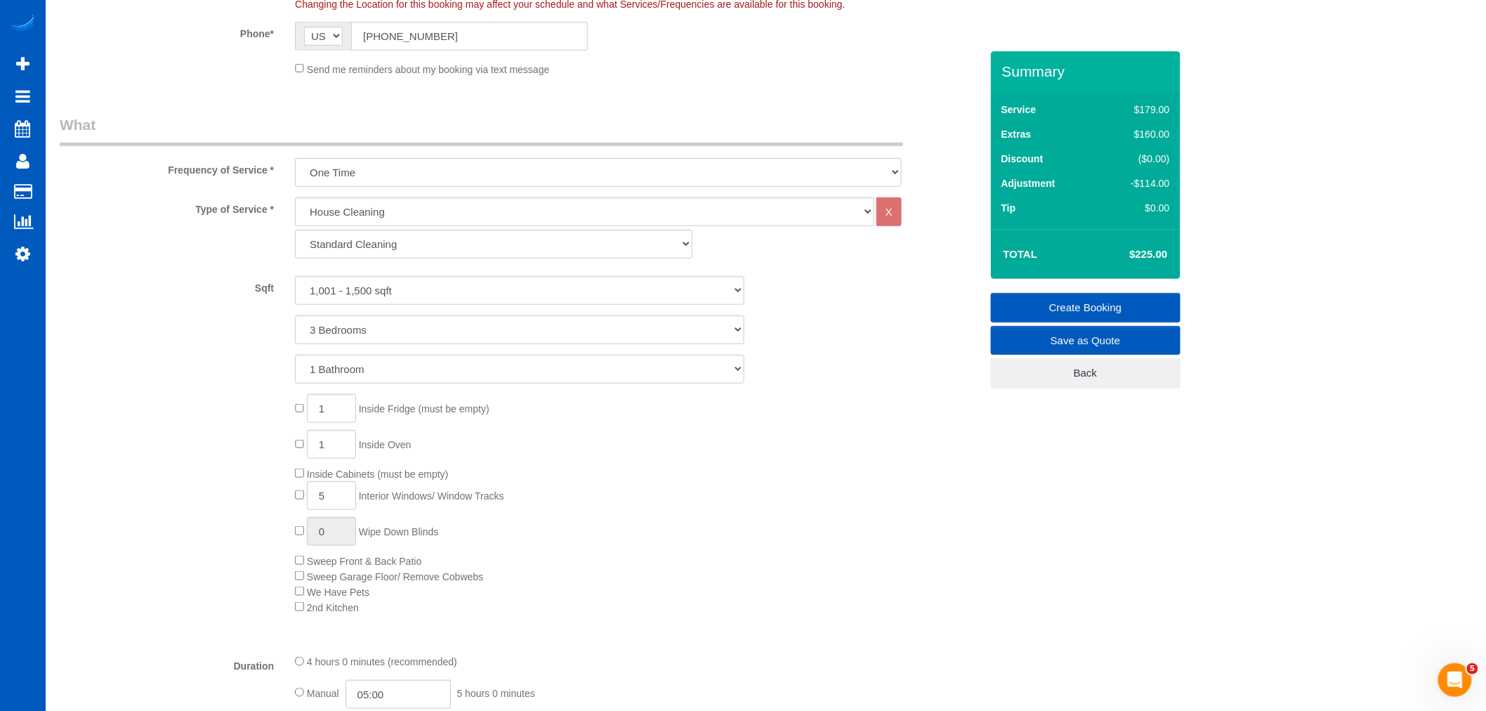
type textarea "Booked by Aaron. Move in, touch up cleaning, needs inside appliances."
click at [1078, 307] on link "Create Booking" at bounding box center [1086, 307] width 190 height 29
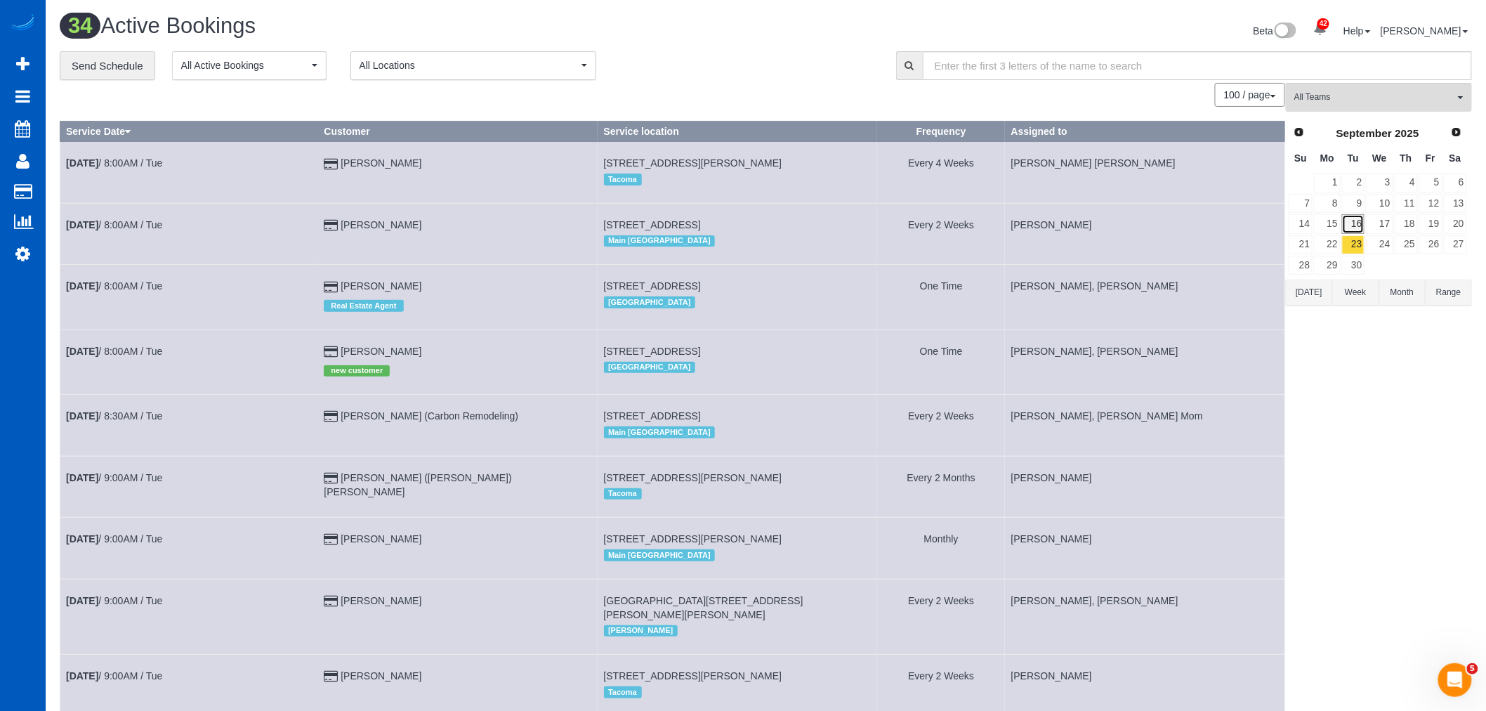
click at [1359, 225] on link "16" at bounding box center [1353, 223] width 23 height 19
